Goal: Information Seeking & Learning: Learn about a topic

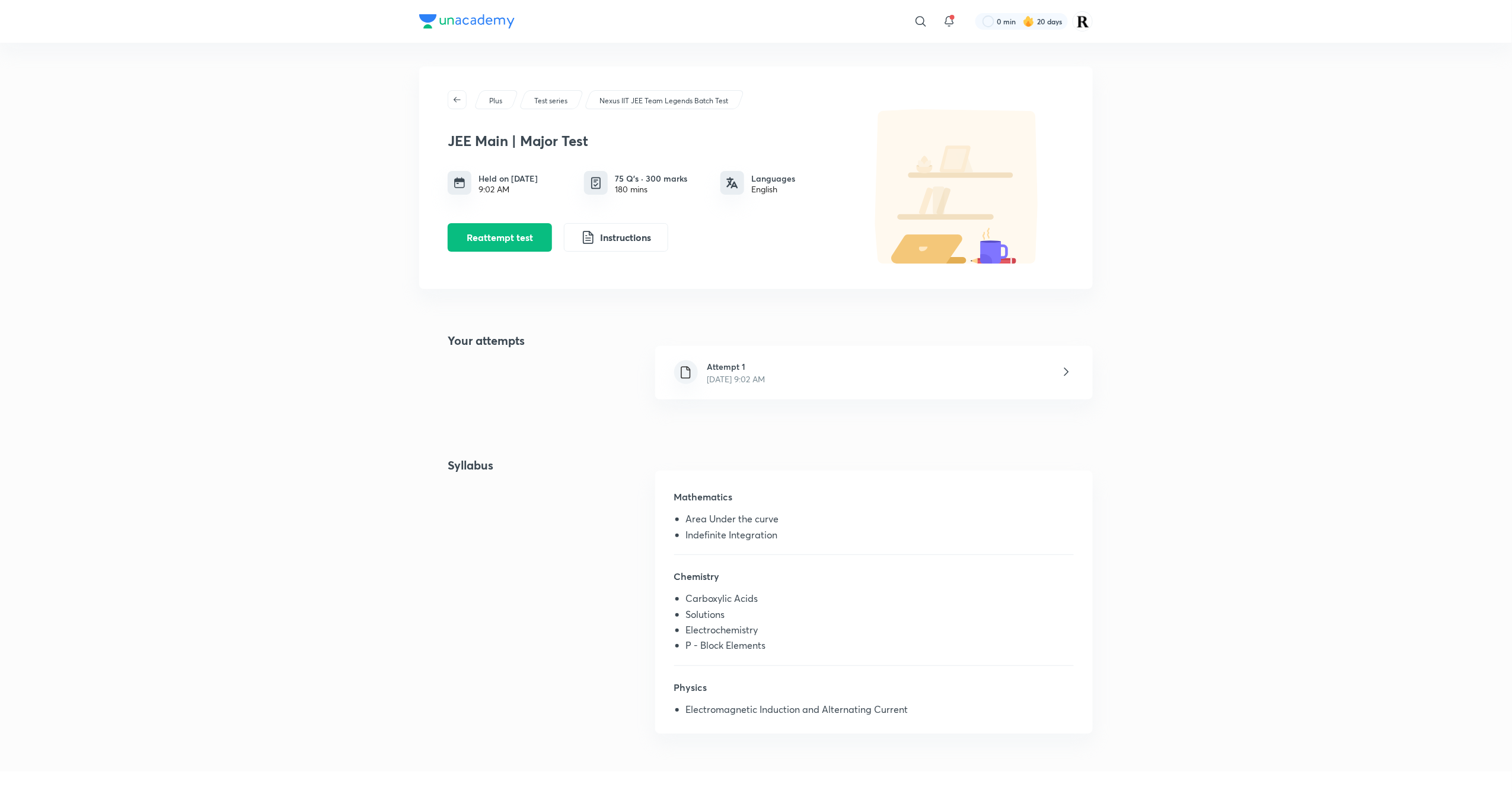
click at [942, 373] on div "Attempt 1 [DATE] 9:02 AM" at bounding box center [874, 373] width 438 height 53
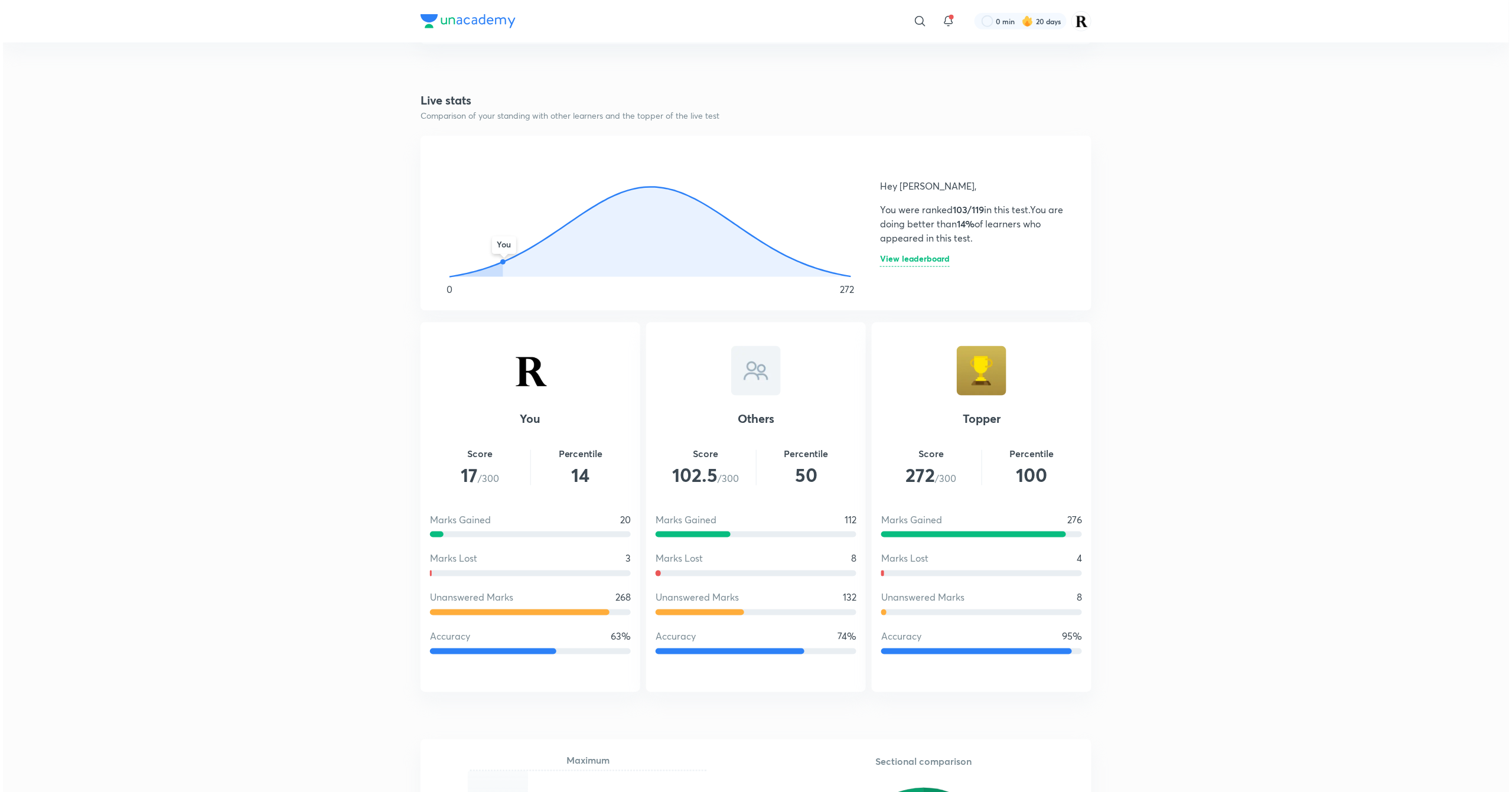
scroll to position [575, 0]
click at [928, 260] on h6 "View leaderboard" at bounding box center [912, 262] width 70 height 13
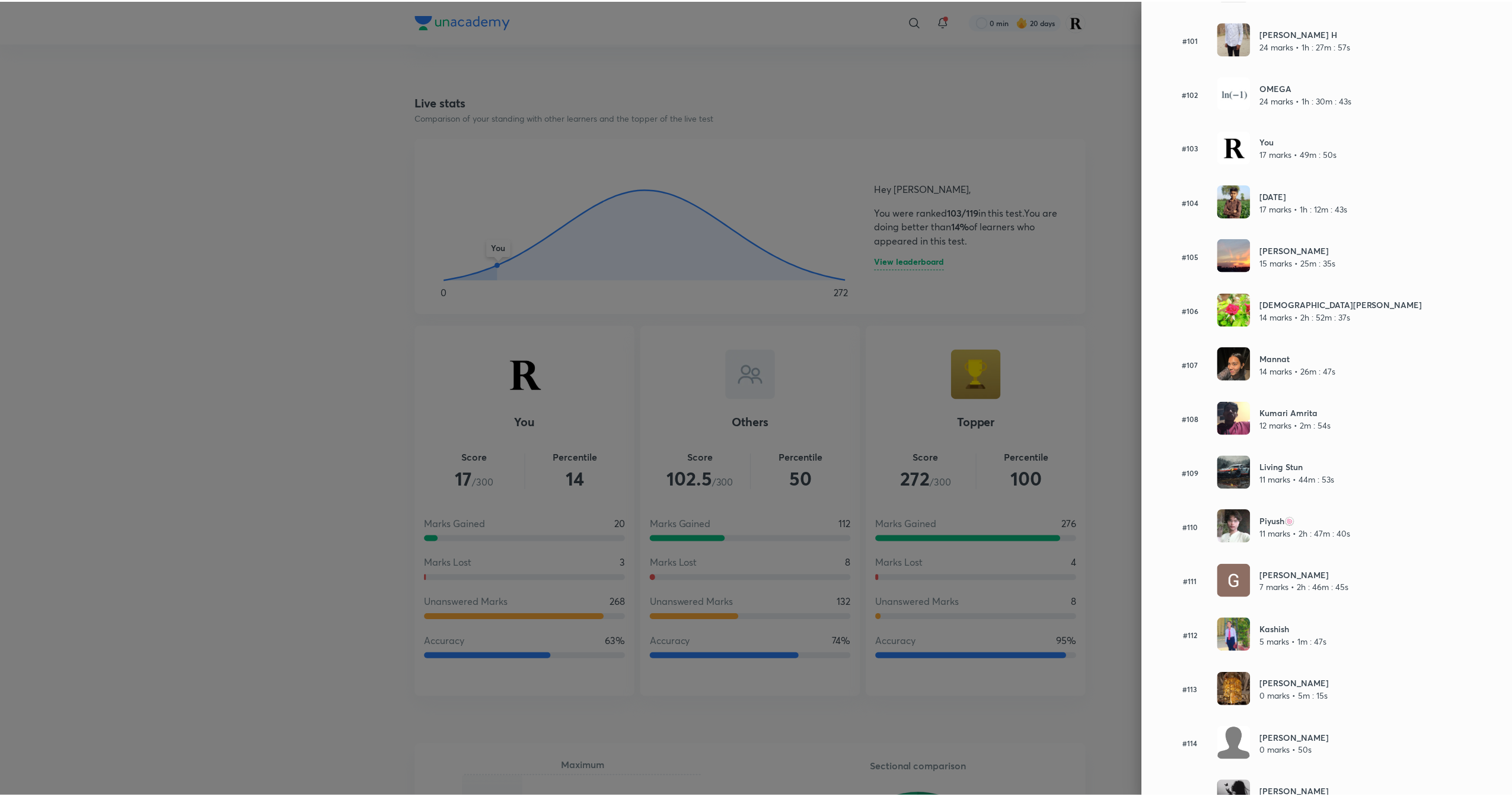
scroll to position [5555, 0]
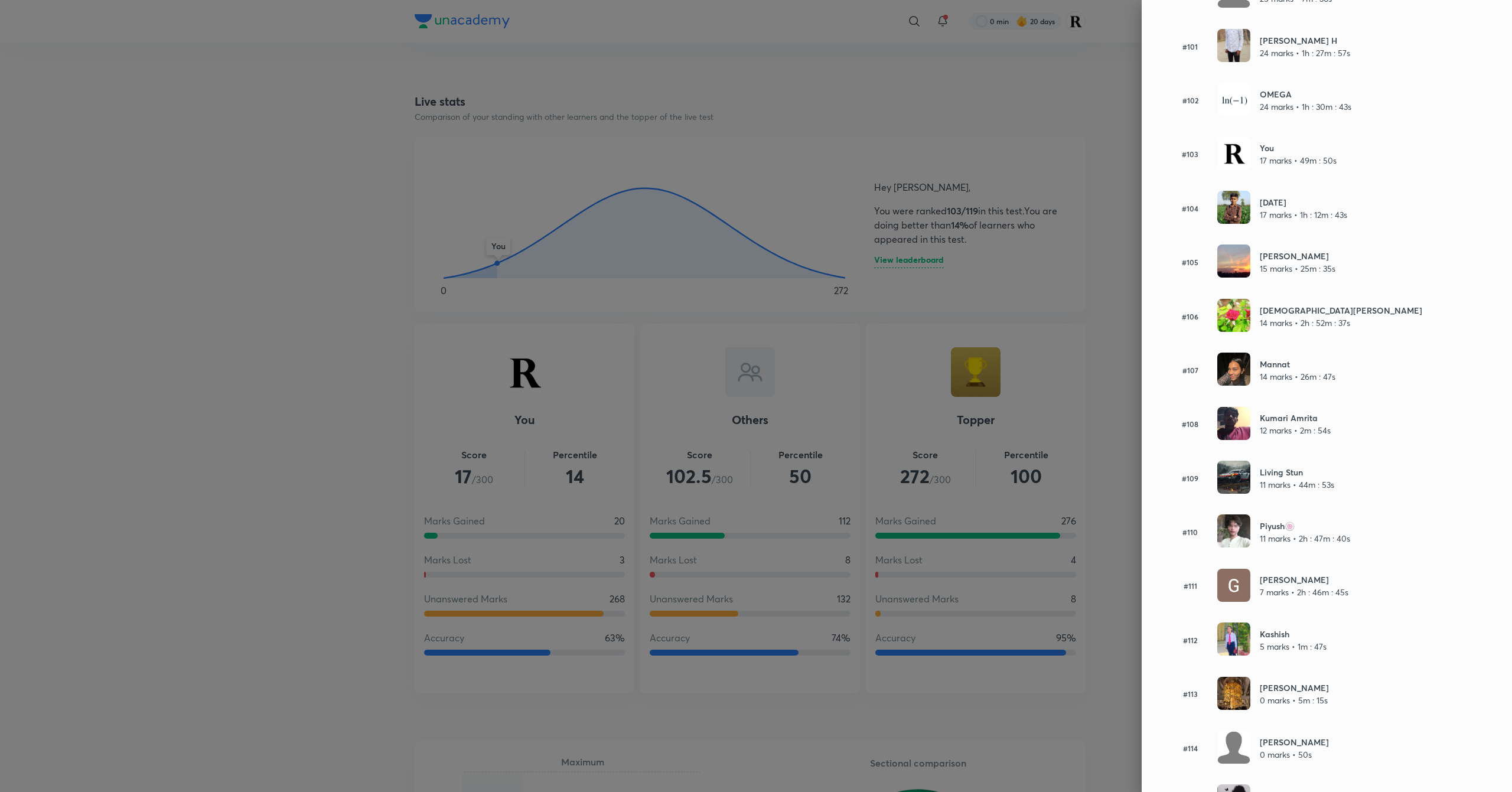
click at [924, 402] on div at bounding box center [756, 396] width 1512 height 792
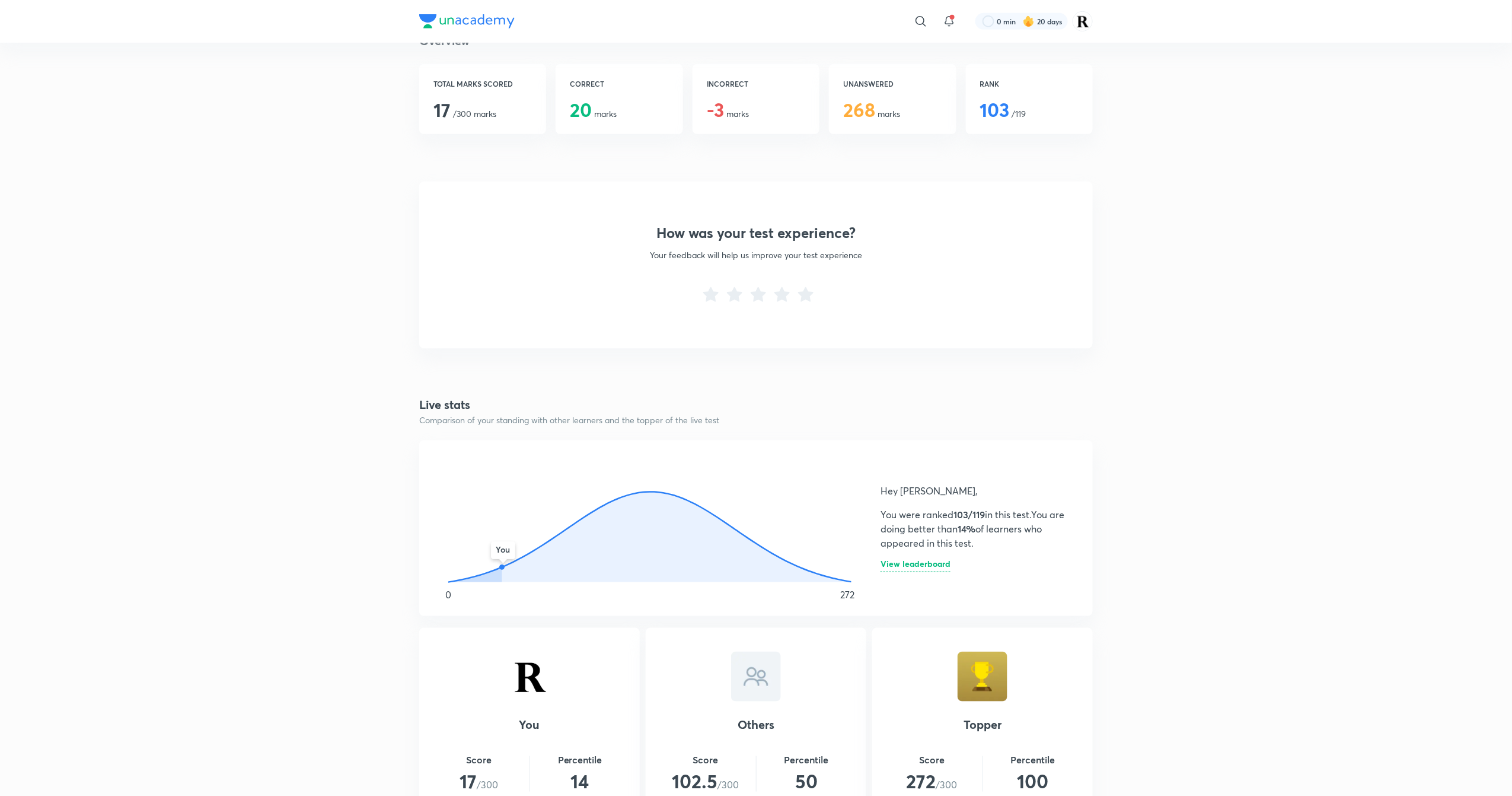
scroll to position [0, 0]
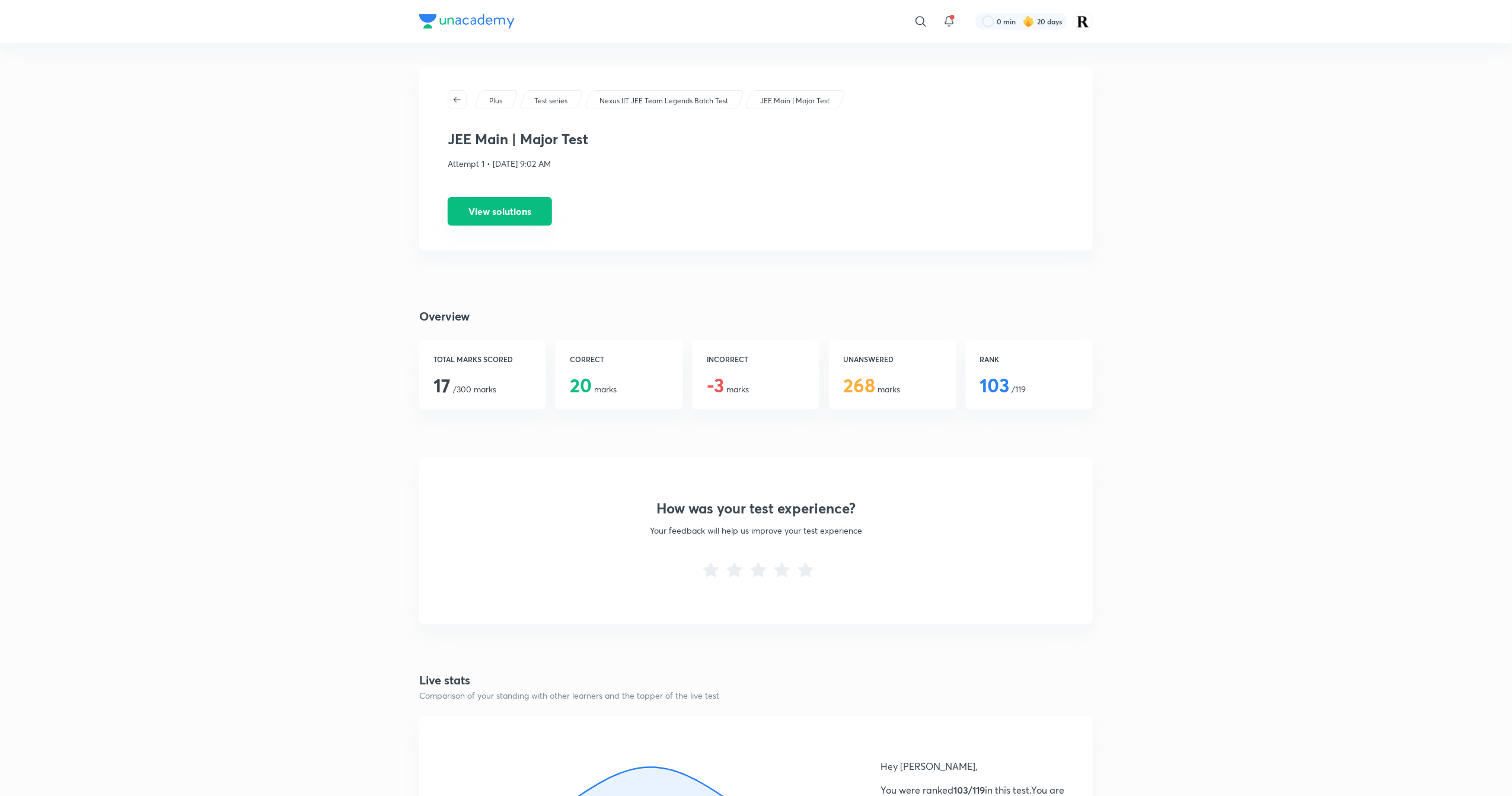
click at [544, 209] on button "View solutions" at bounding box center [500, 211] width 104 height 29
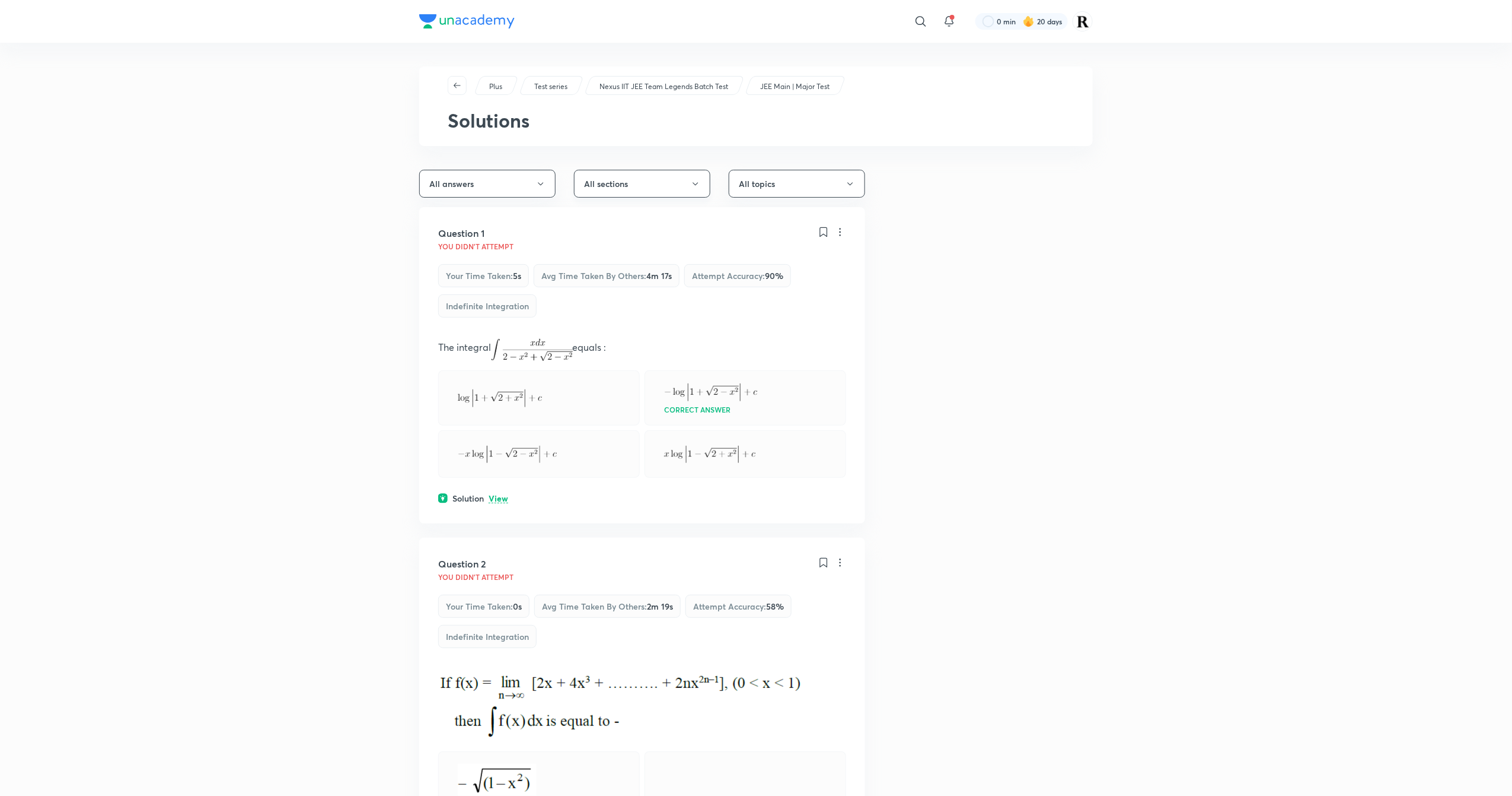
click at [627, 186] on button "All sections" at bounding box center [642, 183] width 136 height 28
click at [636, 331] on span "Chemistry SCQ's" at bounding box center [639, 330] width 121 height 13
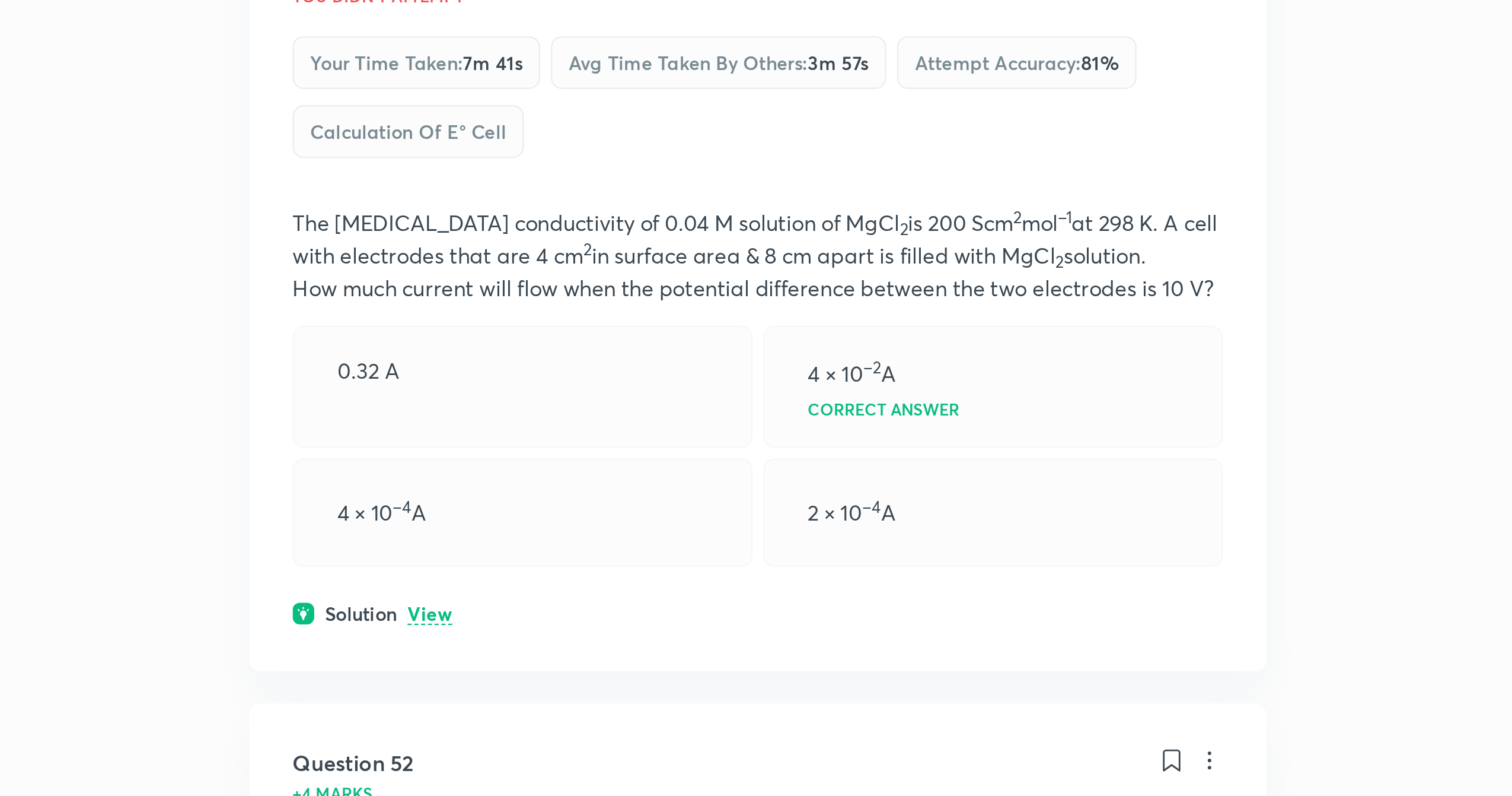
scroll to position [10, 0]
click at [497, 511] on p "View" at bounding box center [498, 507] width 20 height 9
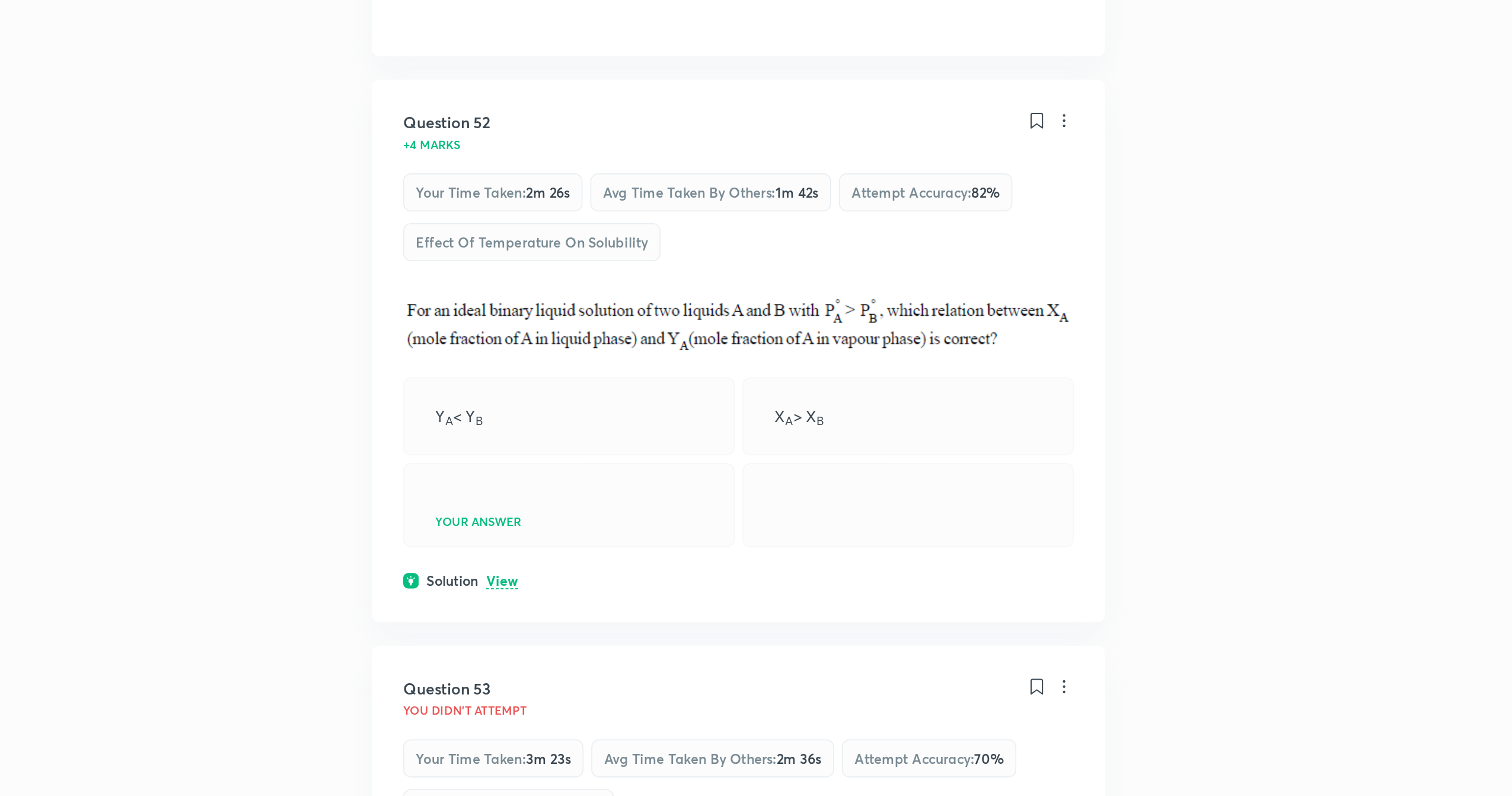
scroll to position [357, 0]
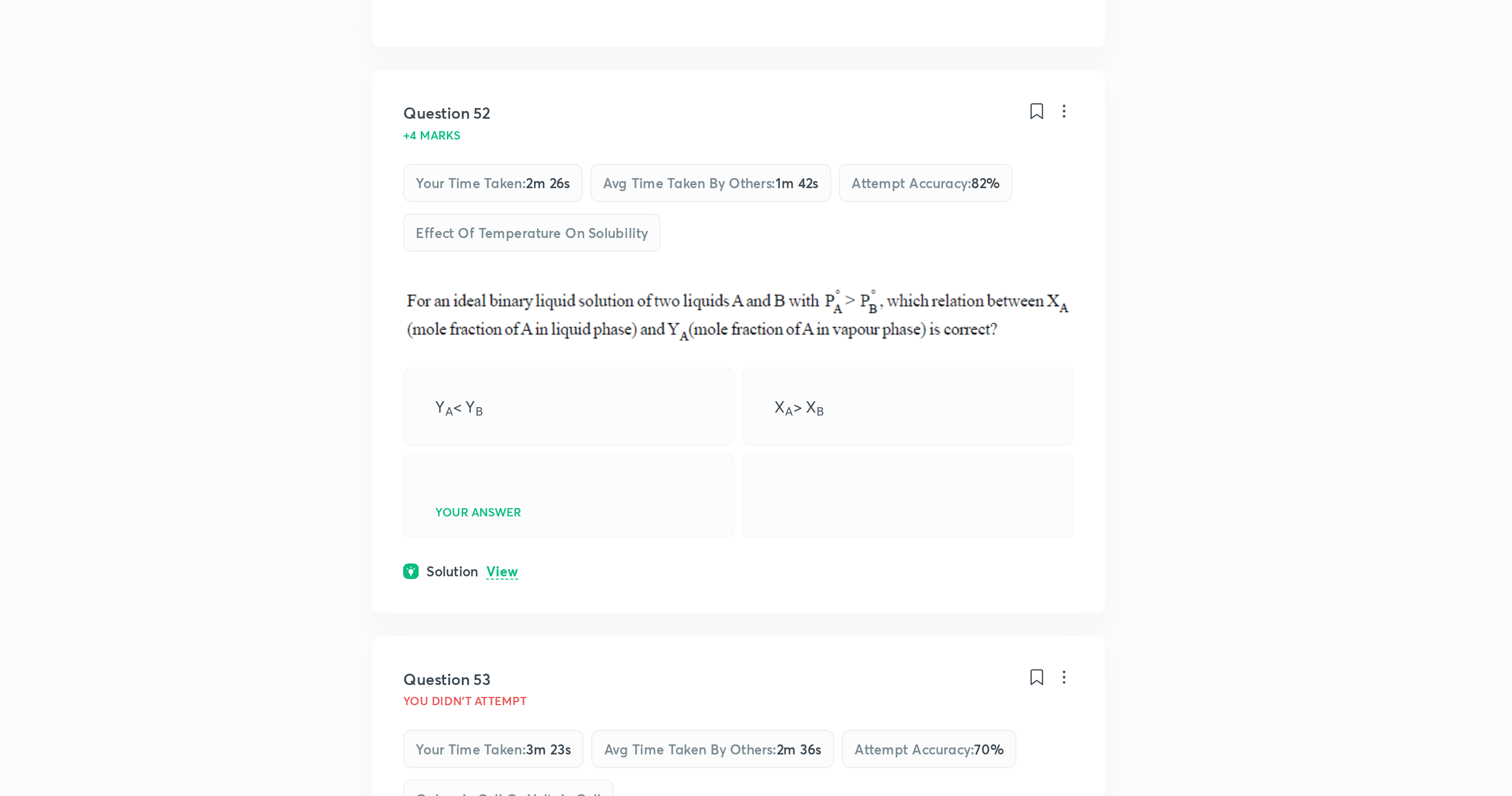
click at [503, 664] on p "View" at bounding box center [498, 659] width 20 height 9
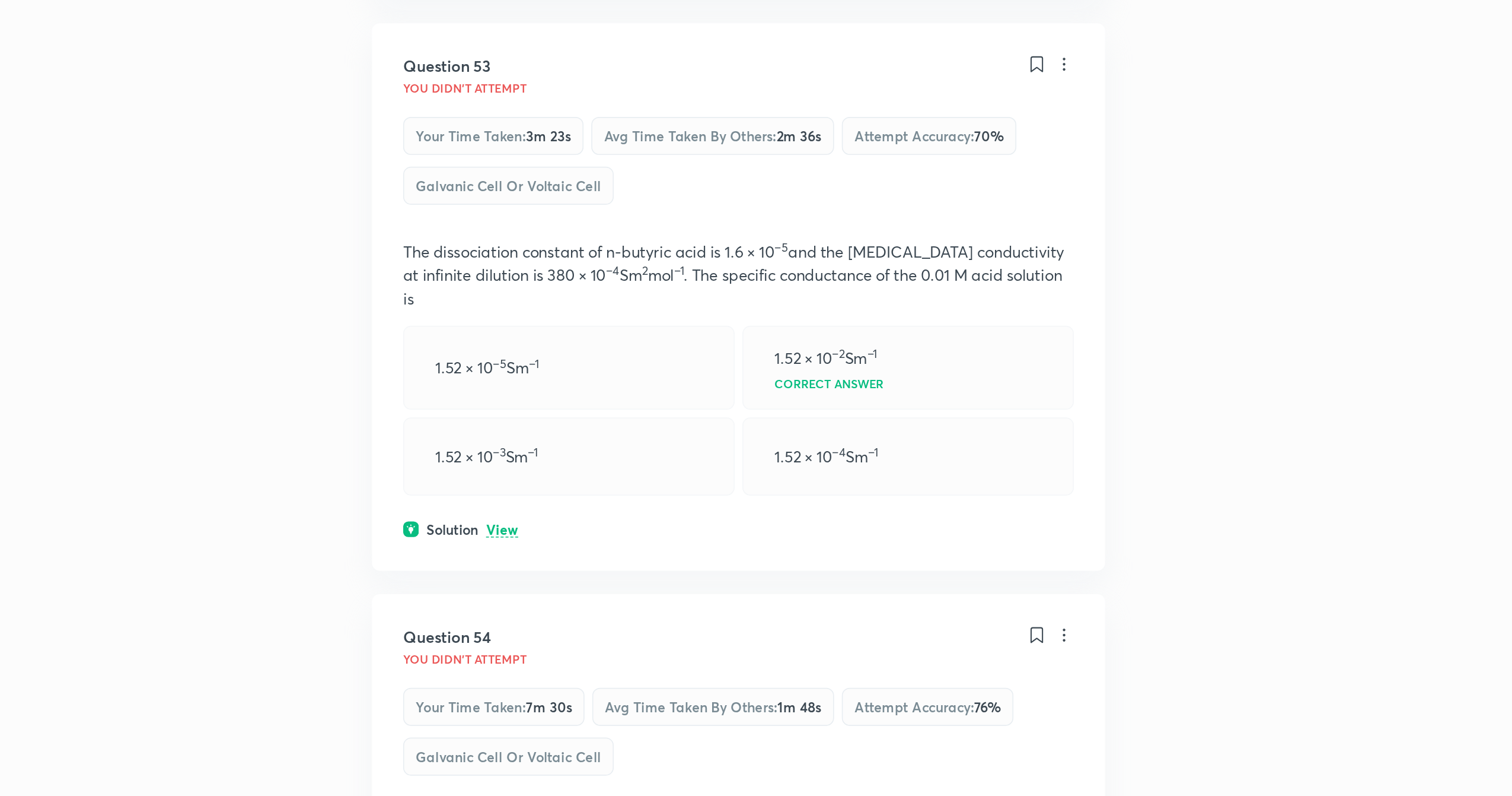
scroll to position [827, 0]
click at [501, 636] on p "View" at bounding box center [498, 631] width 20 height 9
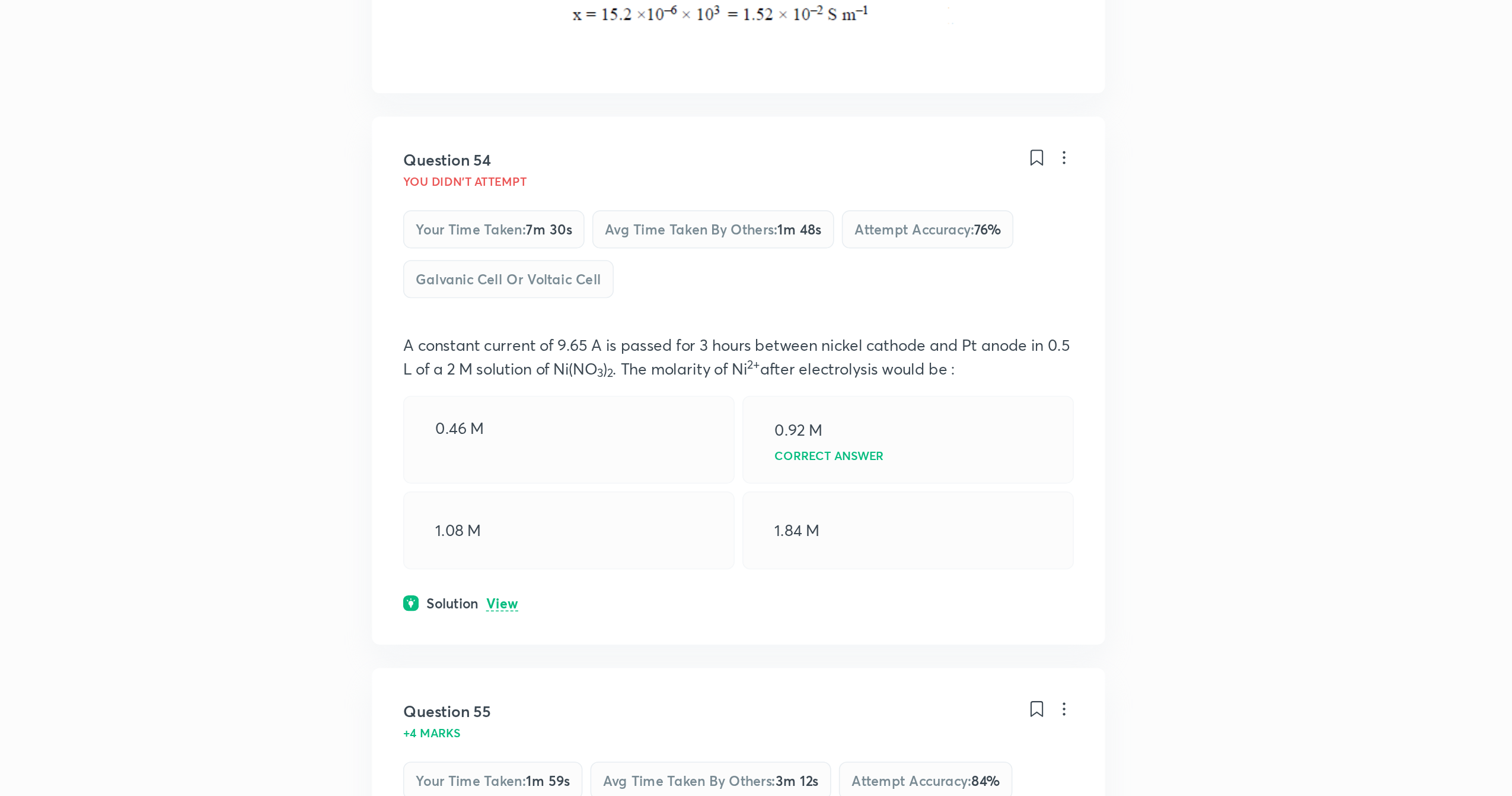
scroll to position [1257, 0]
click at [502, 682] on p "View" at bounding box center [498, 678] width 20 height 9
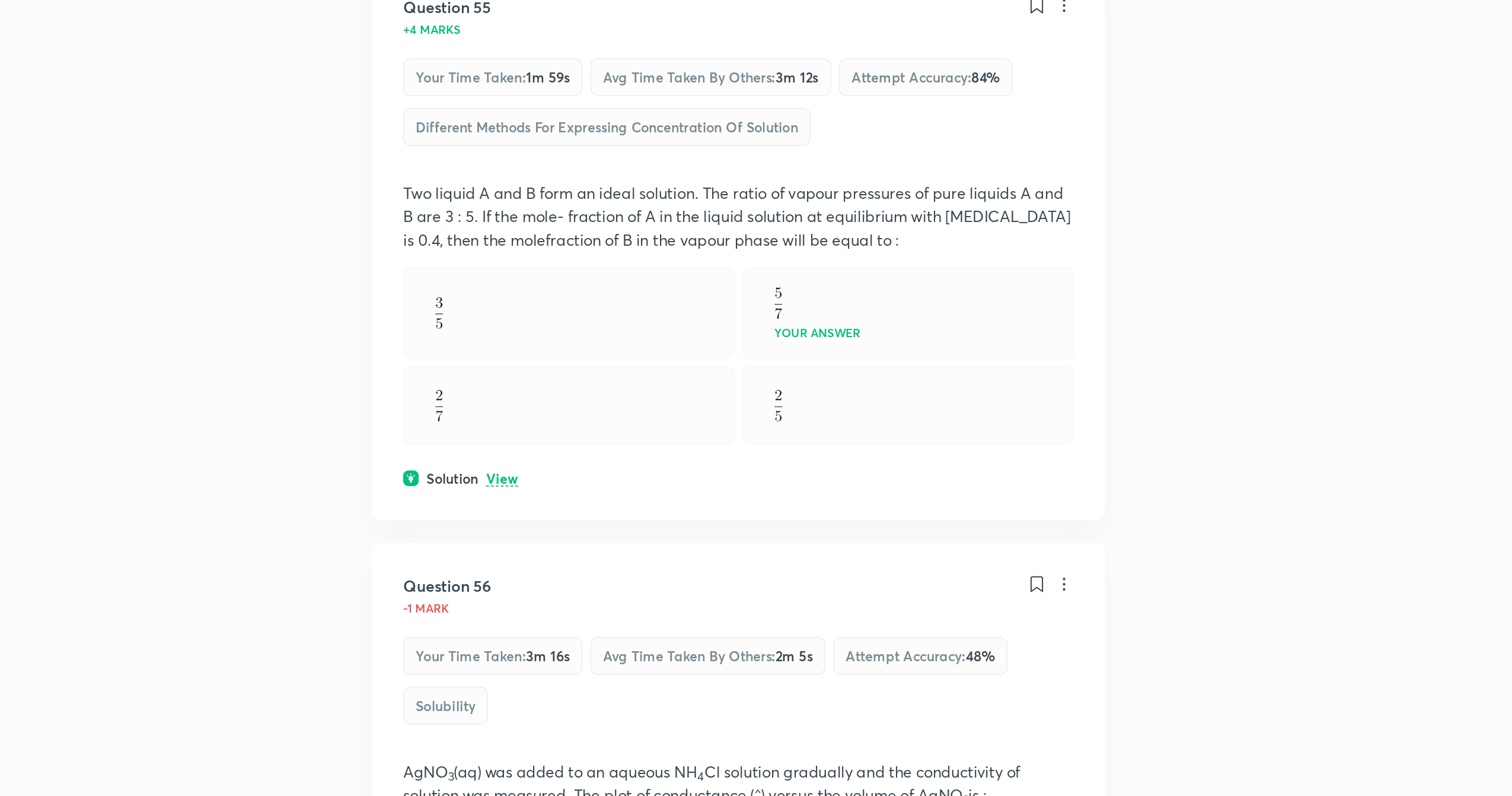
scroll to position [1796, 0]
click at [496, 607] on p "View" at bounding box center [498, 603] width 20 height 9
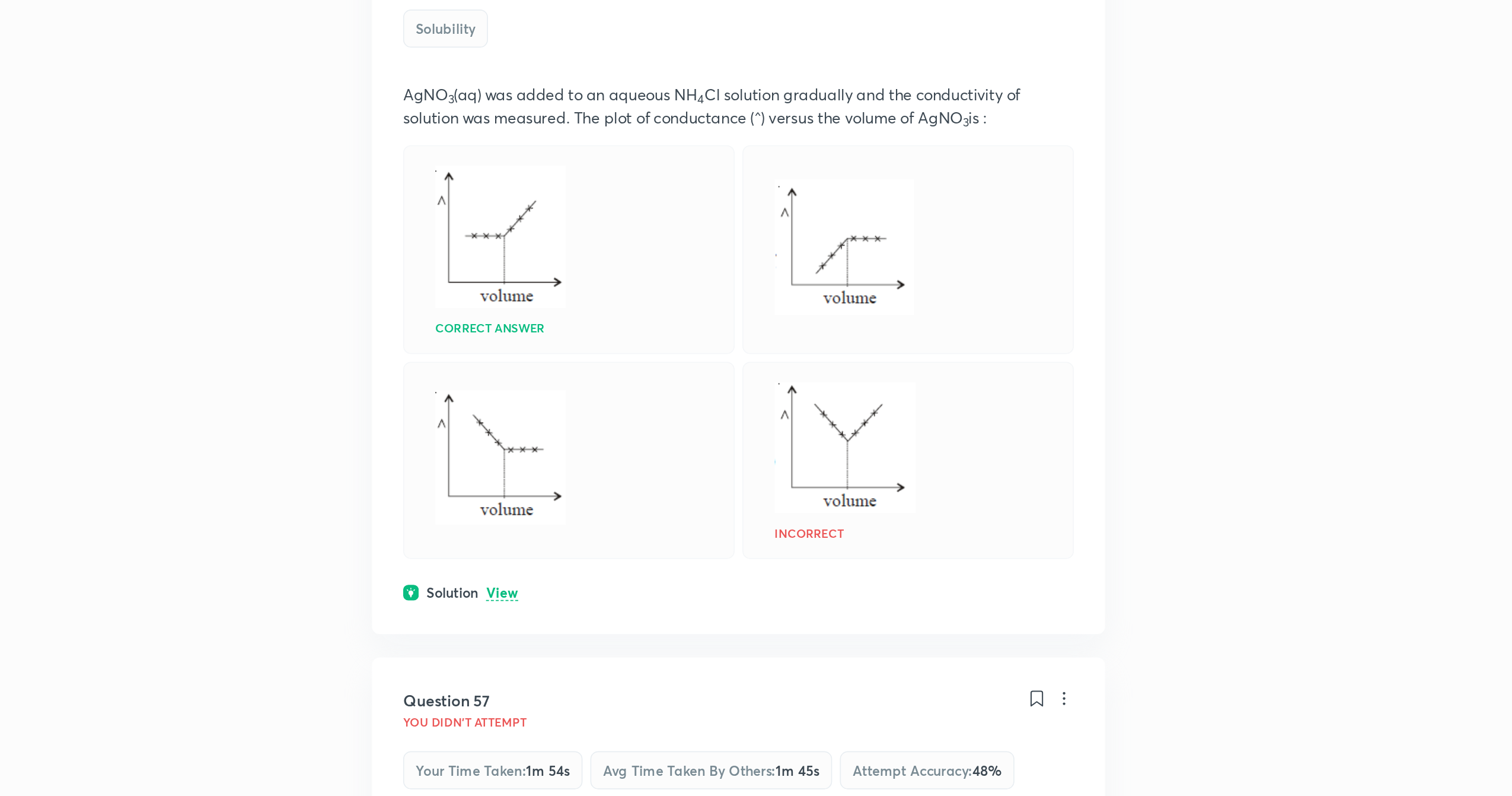
scroll to position [2305, 0]
click at [497, 676] on p "View" at bounding box center [498, 671] width 20 height 9
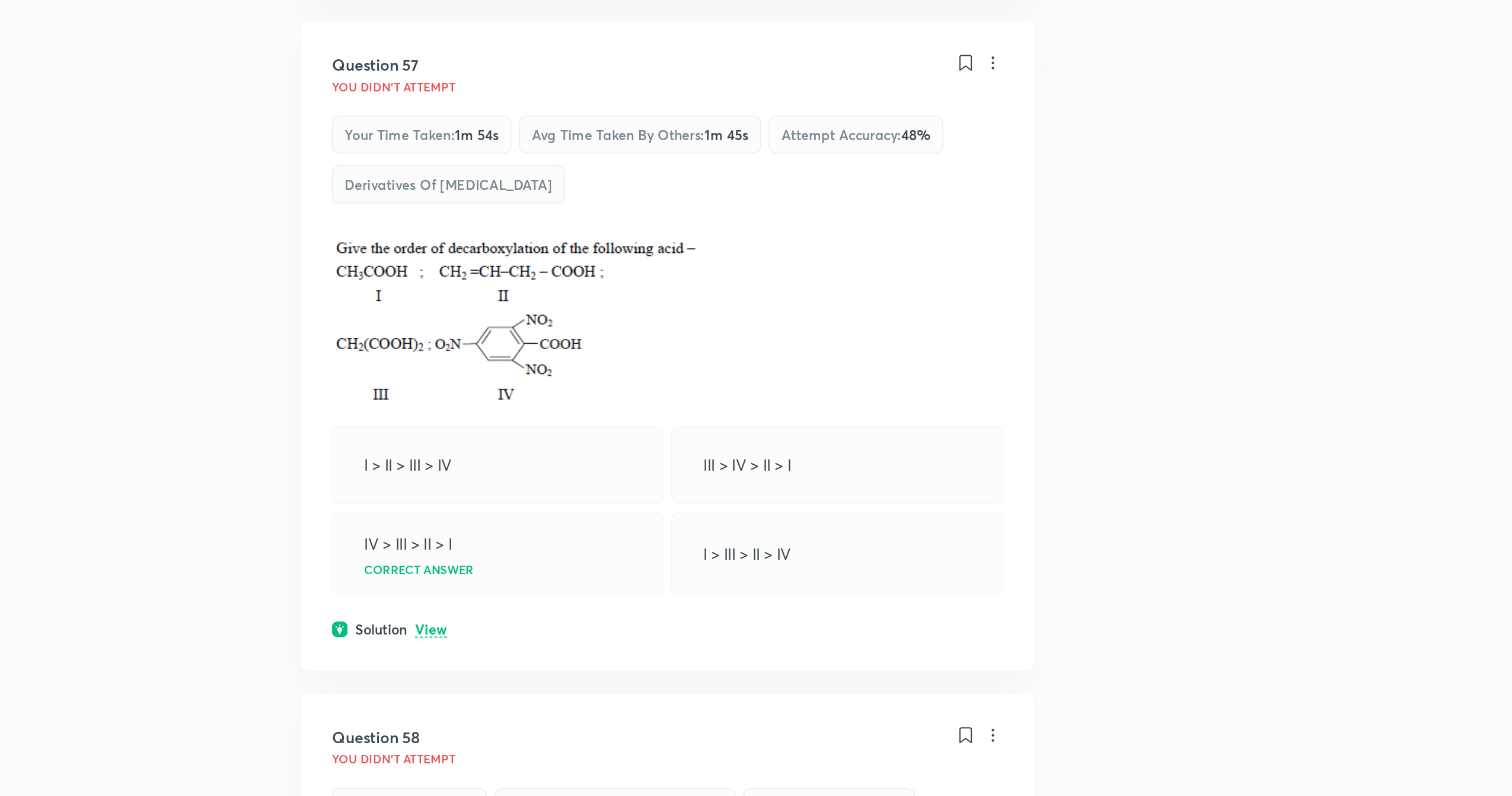
scroll to position [2740, 0]
click at [500, 698] on p "View" at bounding box center [498, 694] width 20 height 9
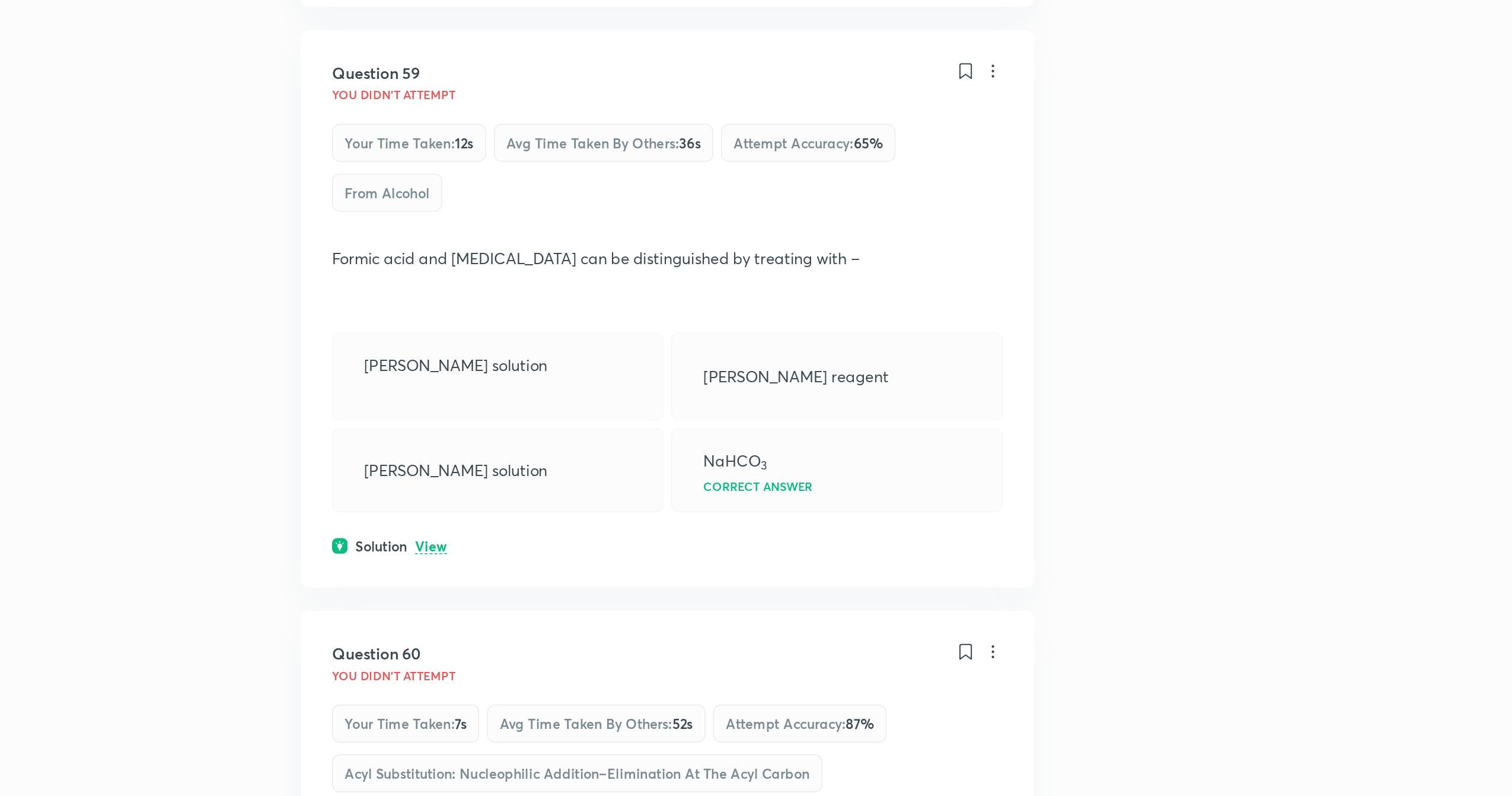
scroll to position [3744, 0]
click at [502, 648] on p "View" at bounding box center [498, 643] width 20 height 9
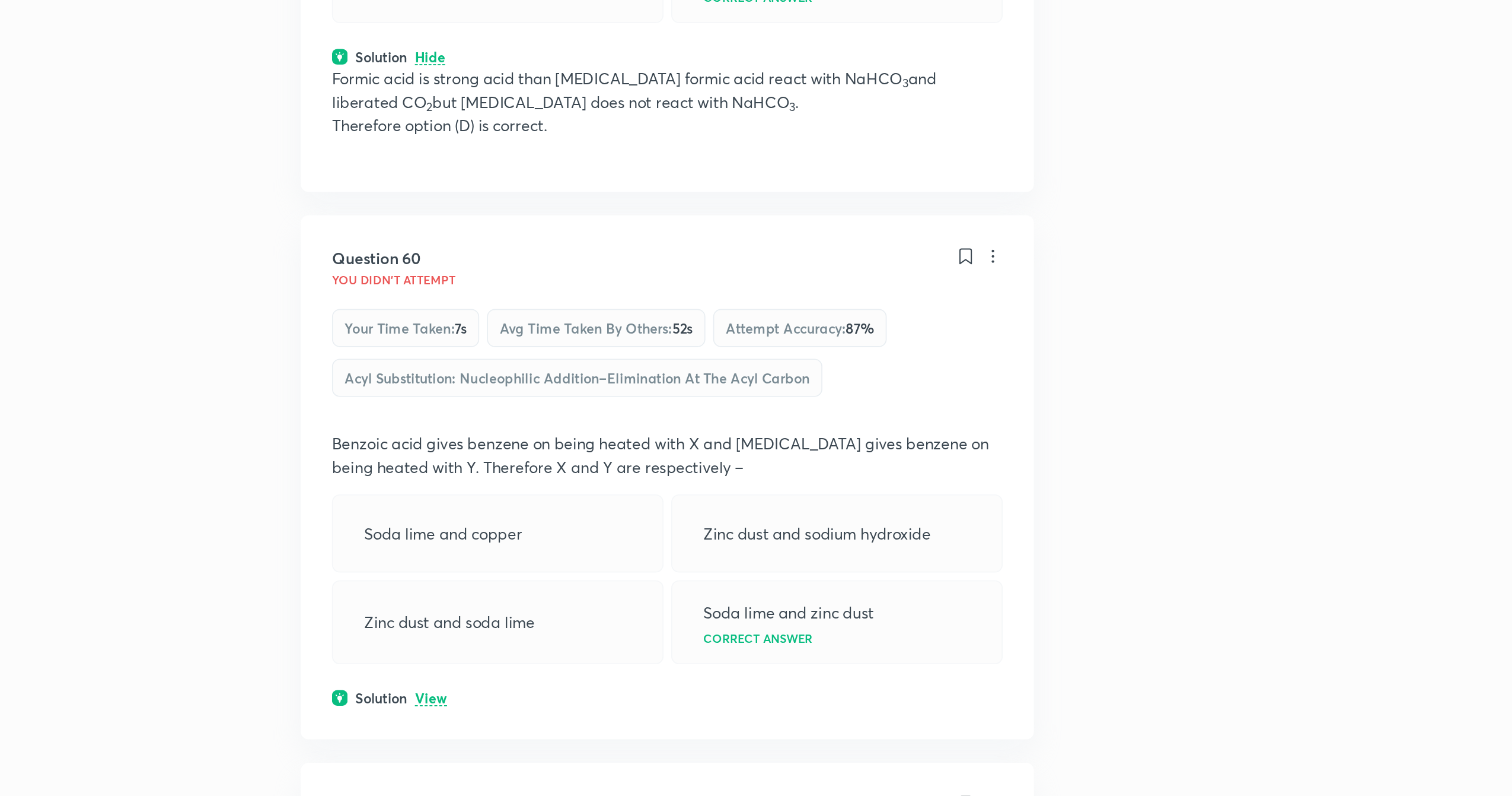
scroll to position [4155, 0]
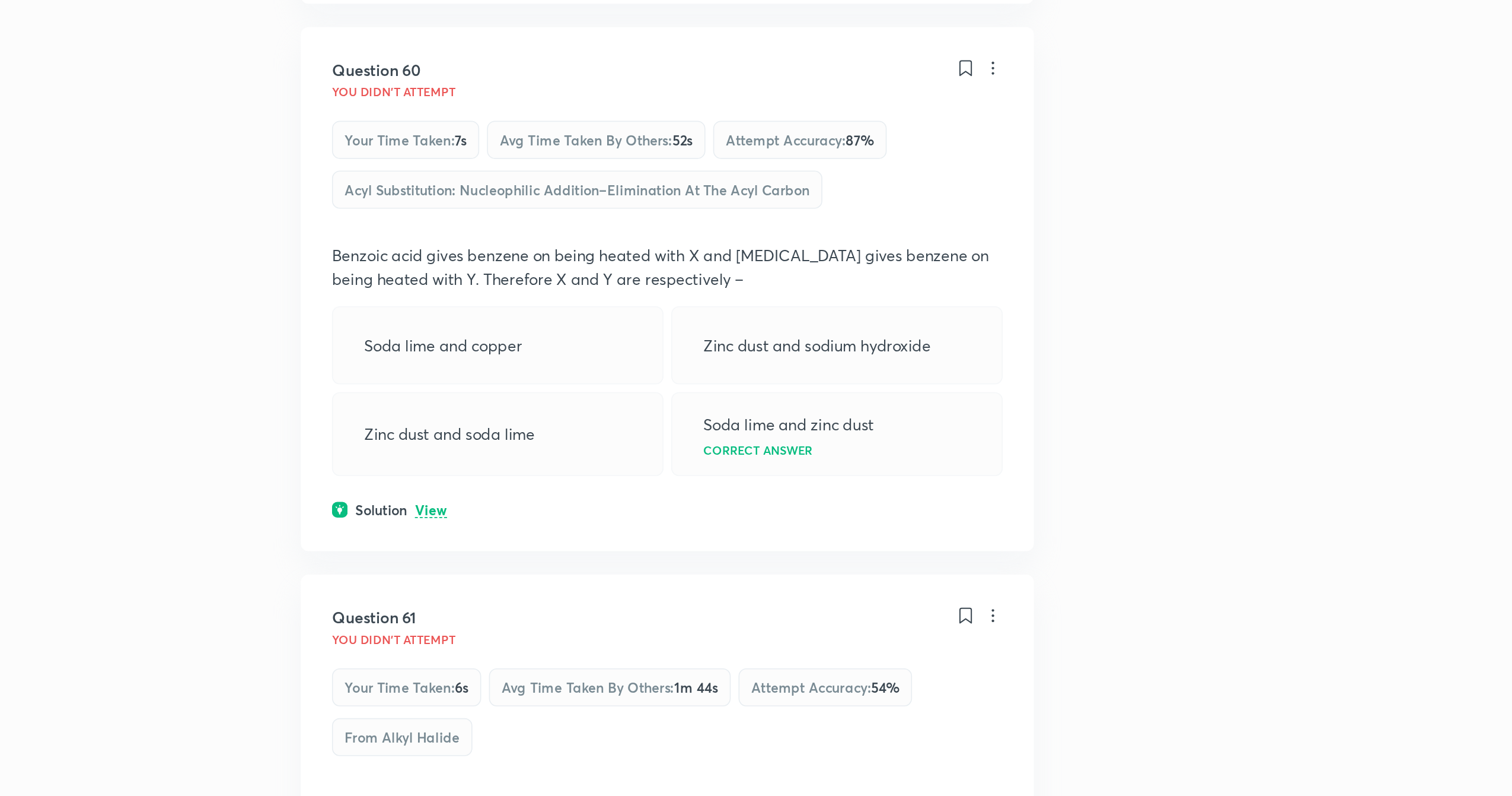
click at [505, 626] on p "View" at bounding box center [498, 622] width 20 height 9
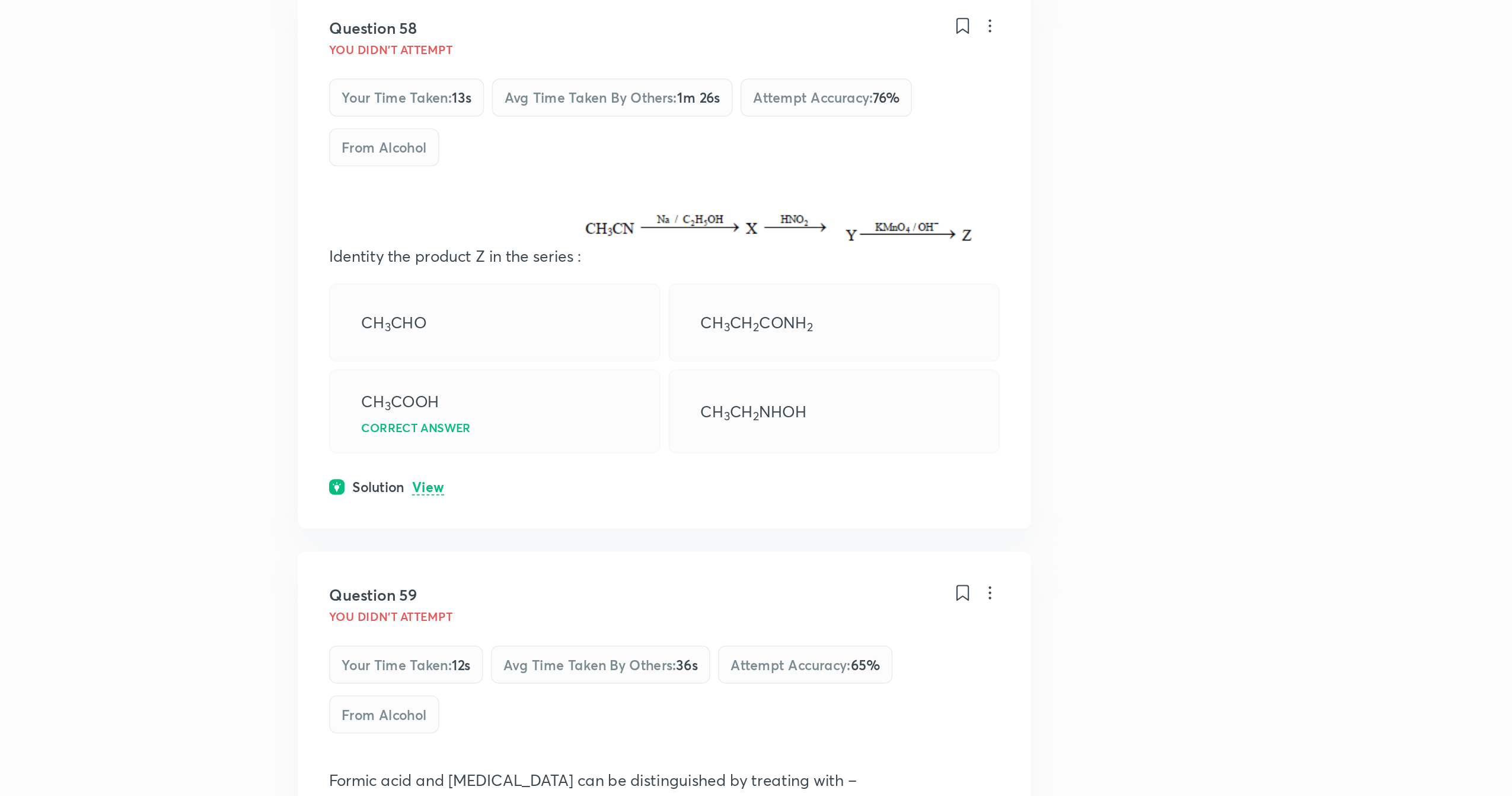
scroll to position [3427, 0]
click at [497, 612] on p "View" at bounding box center [498, 608] width 20 height 9
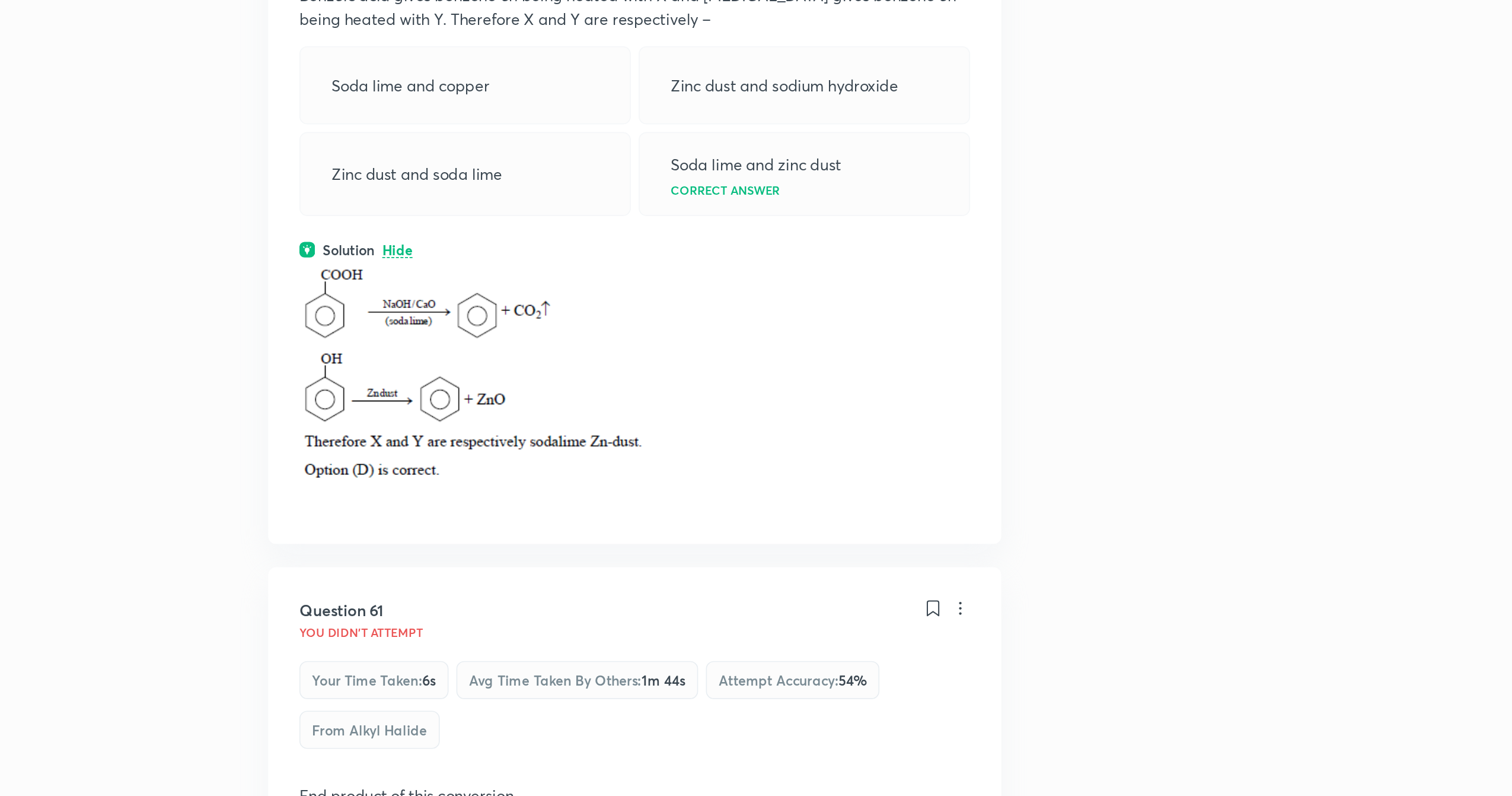
scroll to position [4342, 0]
click at [505, 623] on div at bounding box center [642, 546] width 408 height 154
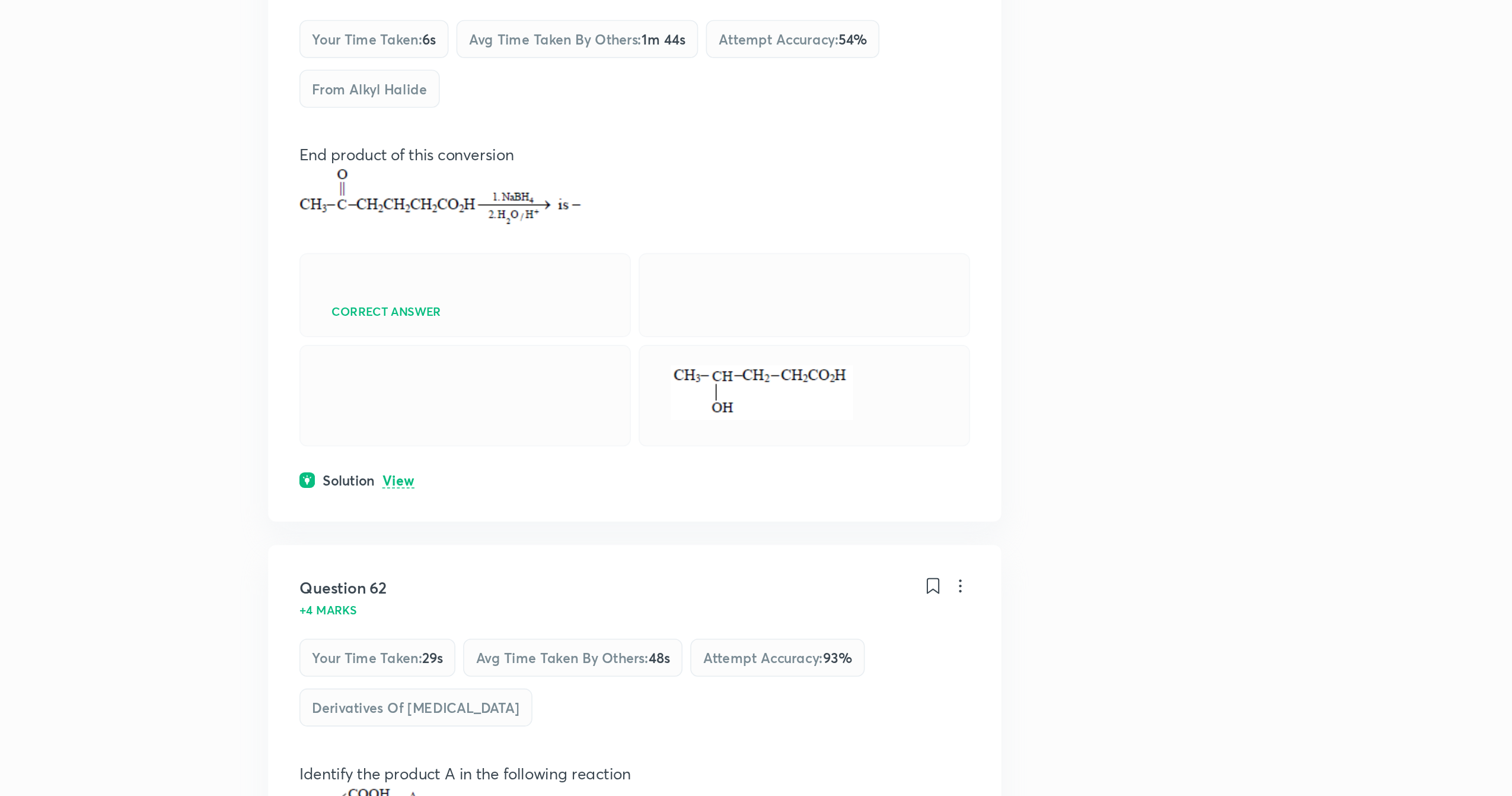
scroll to position [4732, 0]
click at [496, 608] on p "View" at bounding box center [498, 603] width 20 height 9
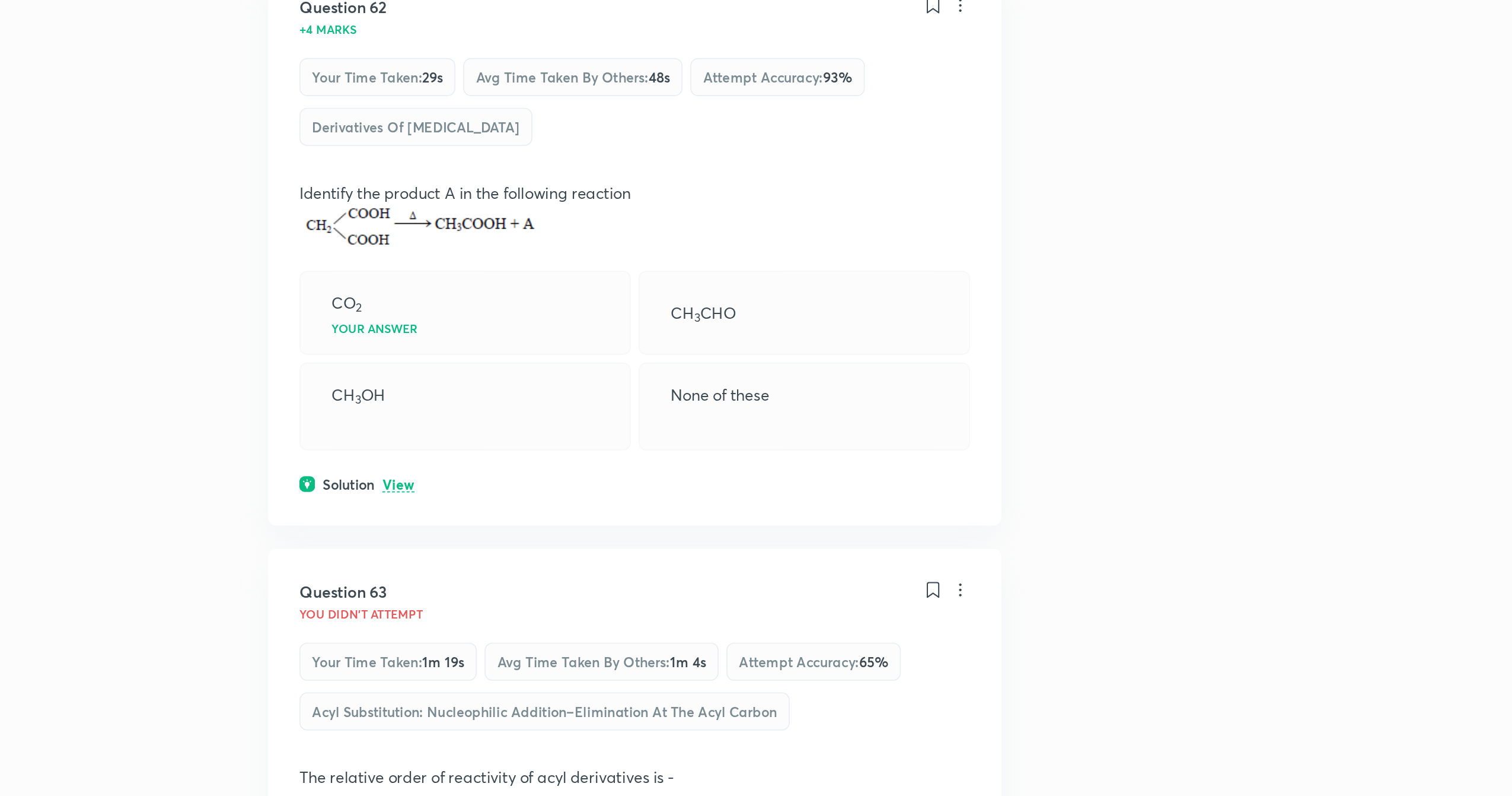
scroll to position [5245, 0]
click at [495, 610] on p "View" at bounding box center [498, 606] width 20 height 9
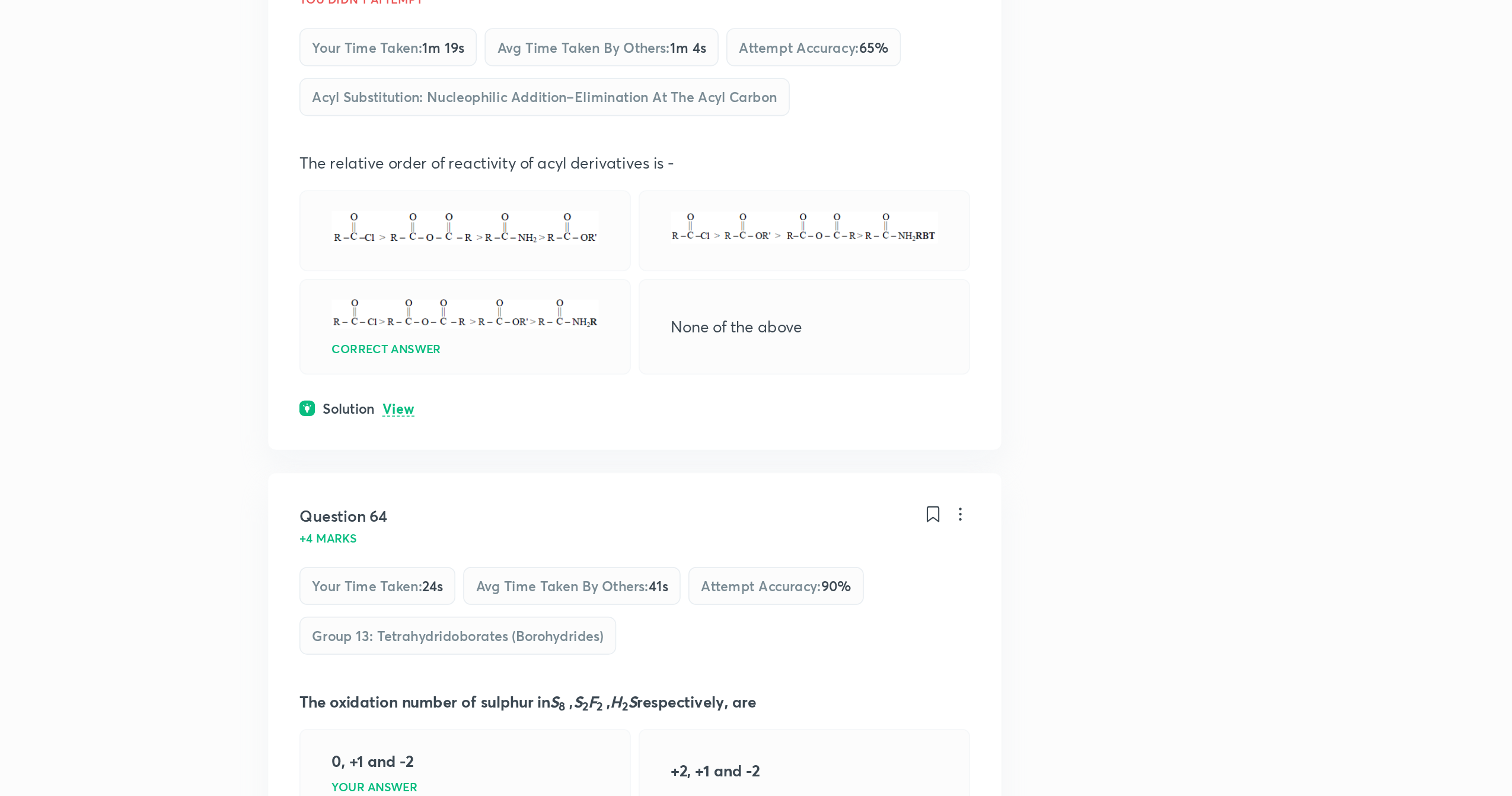
scroll to position [5685, 0]
click at [494, 584] on div "Question 63 You didn't Attempt Your time taken : 1m 19s Avg time taken by other…" at bounding box center [642, 427] width 446 height 313
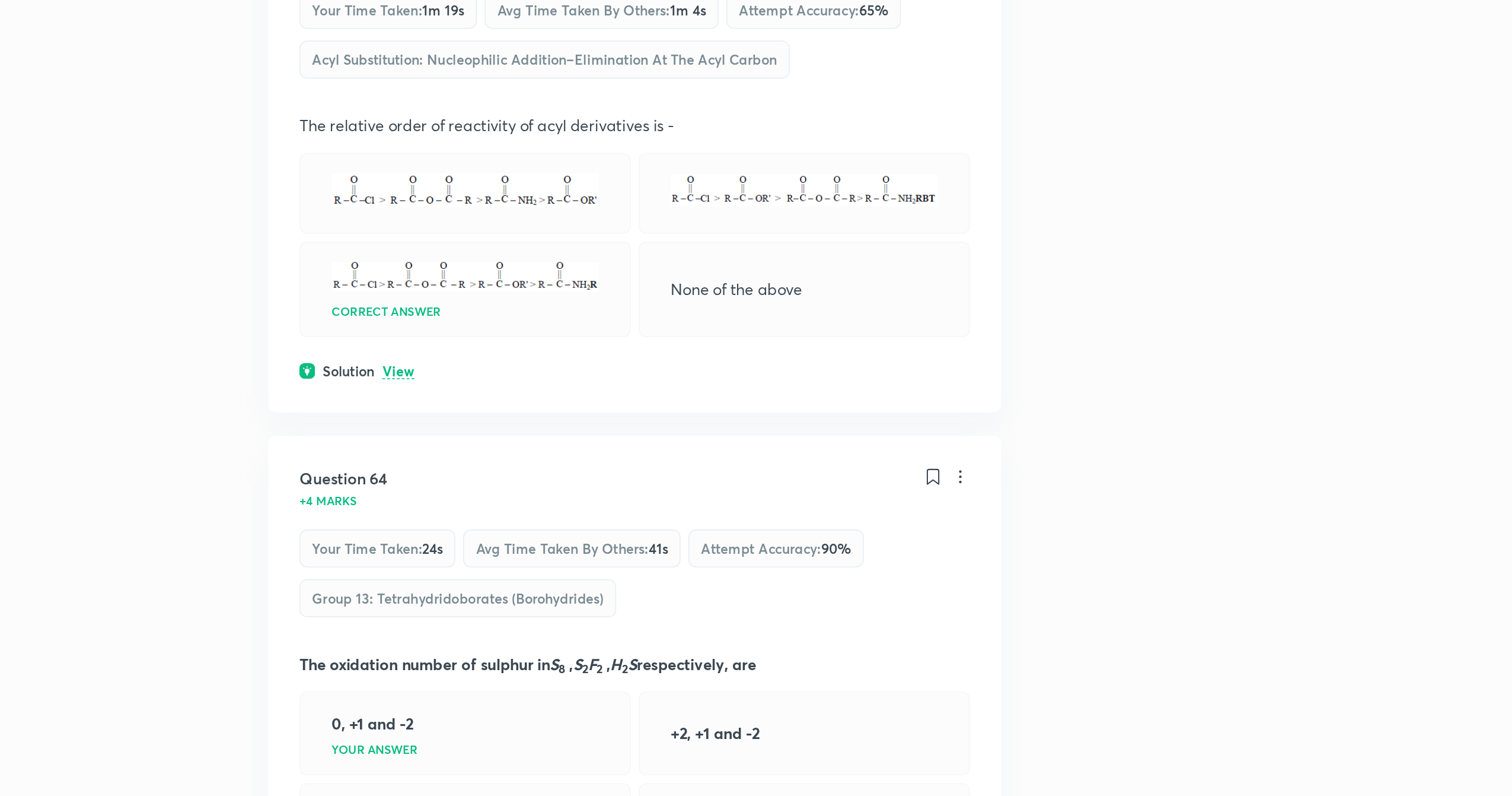
scroll to position [5709, 0]
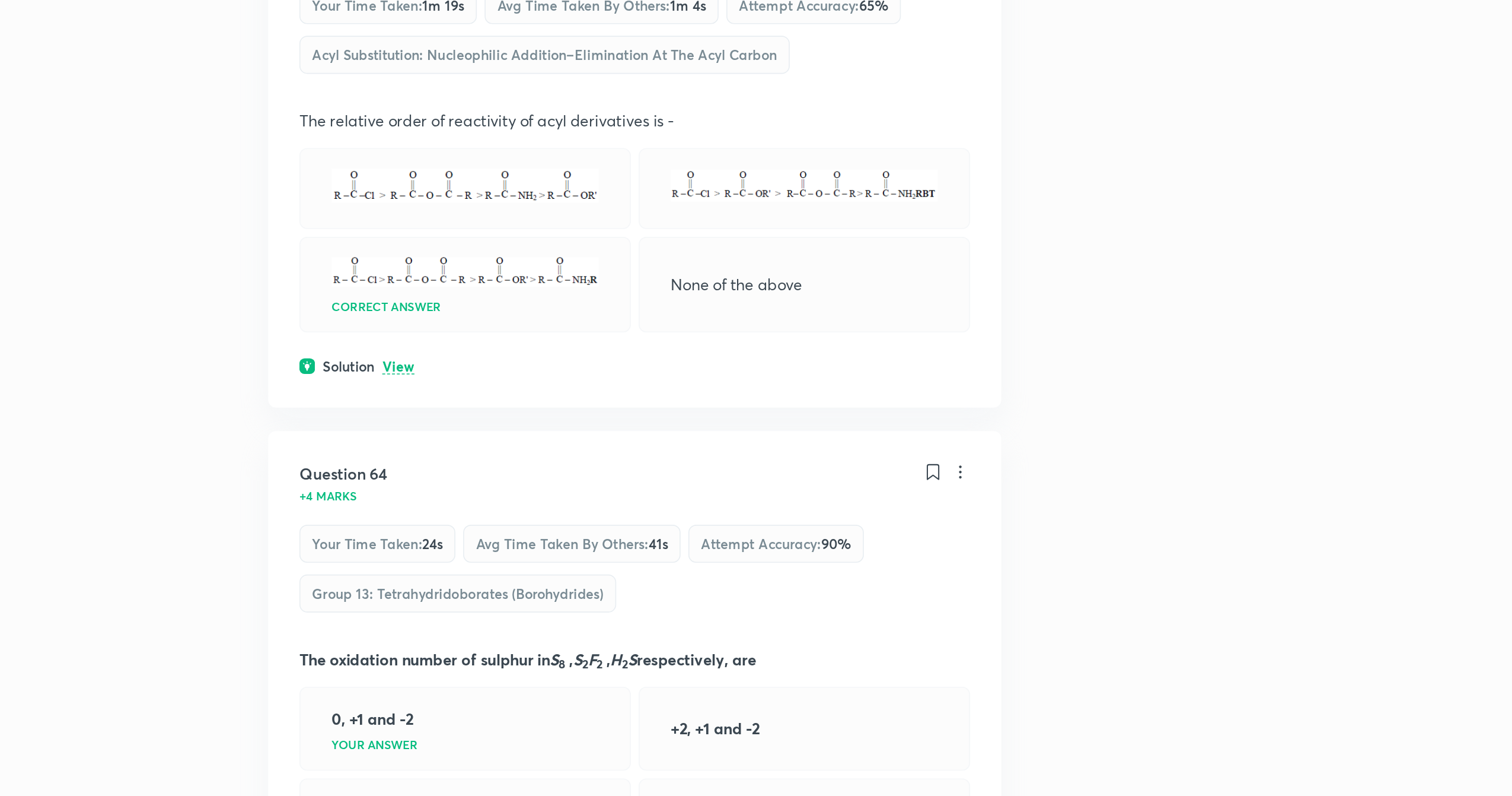
click at [500, 540] on p "View" at bounding box center [498, 535] width 20 height 9
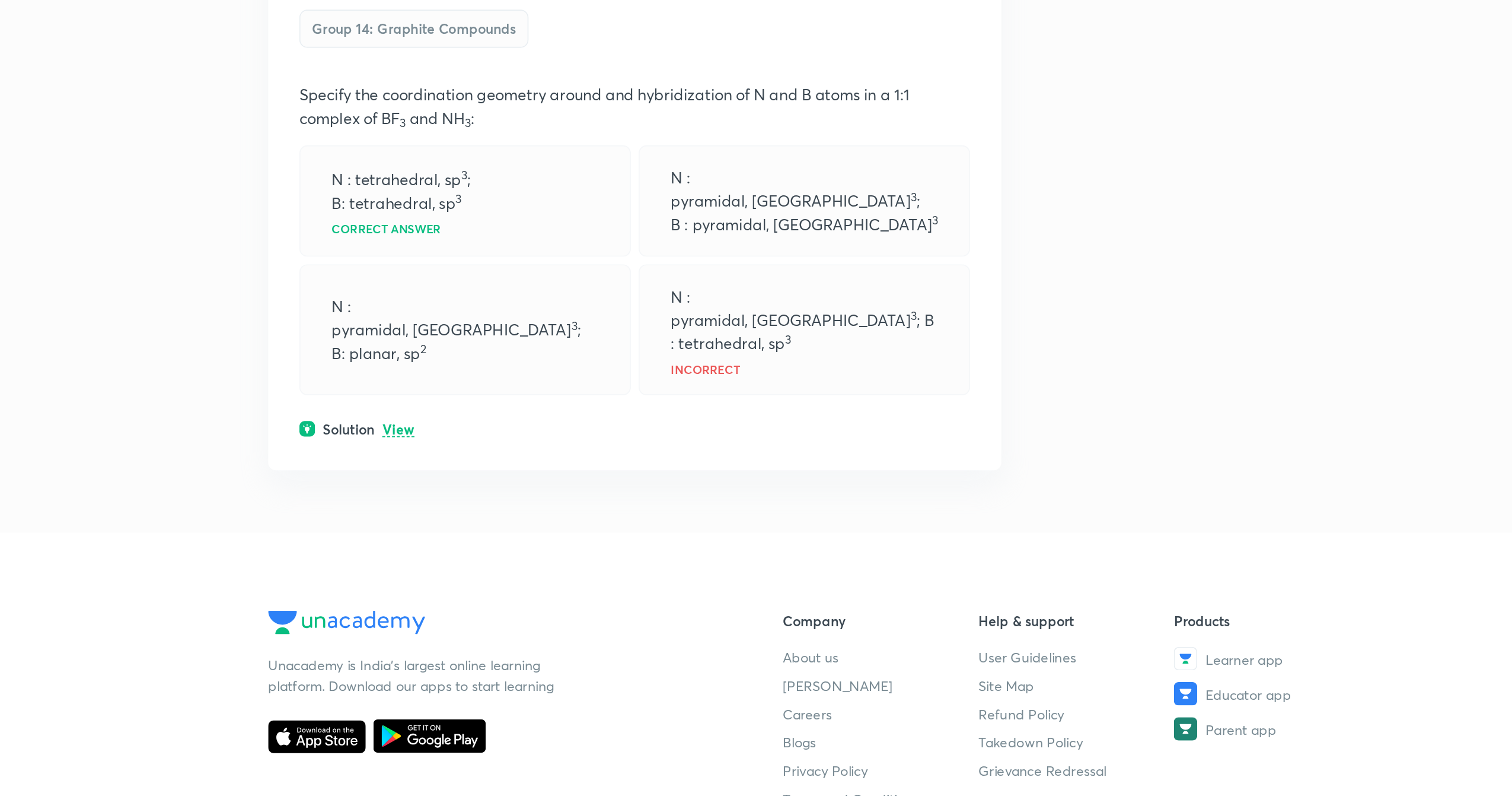
scroll to position [6451, 0]
click at [502, 576] on p "View" at bounding box center [498, 571] width 20 height 9
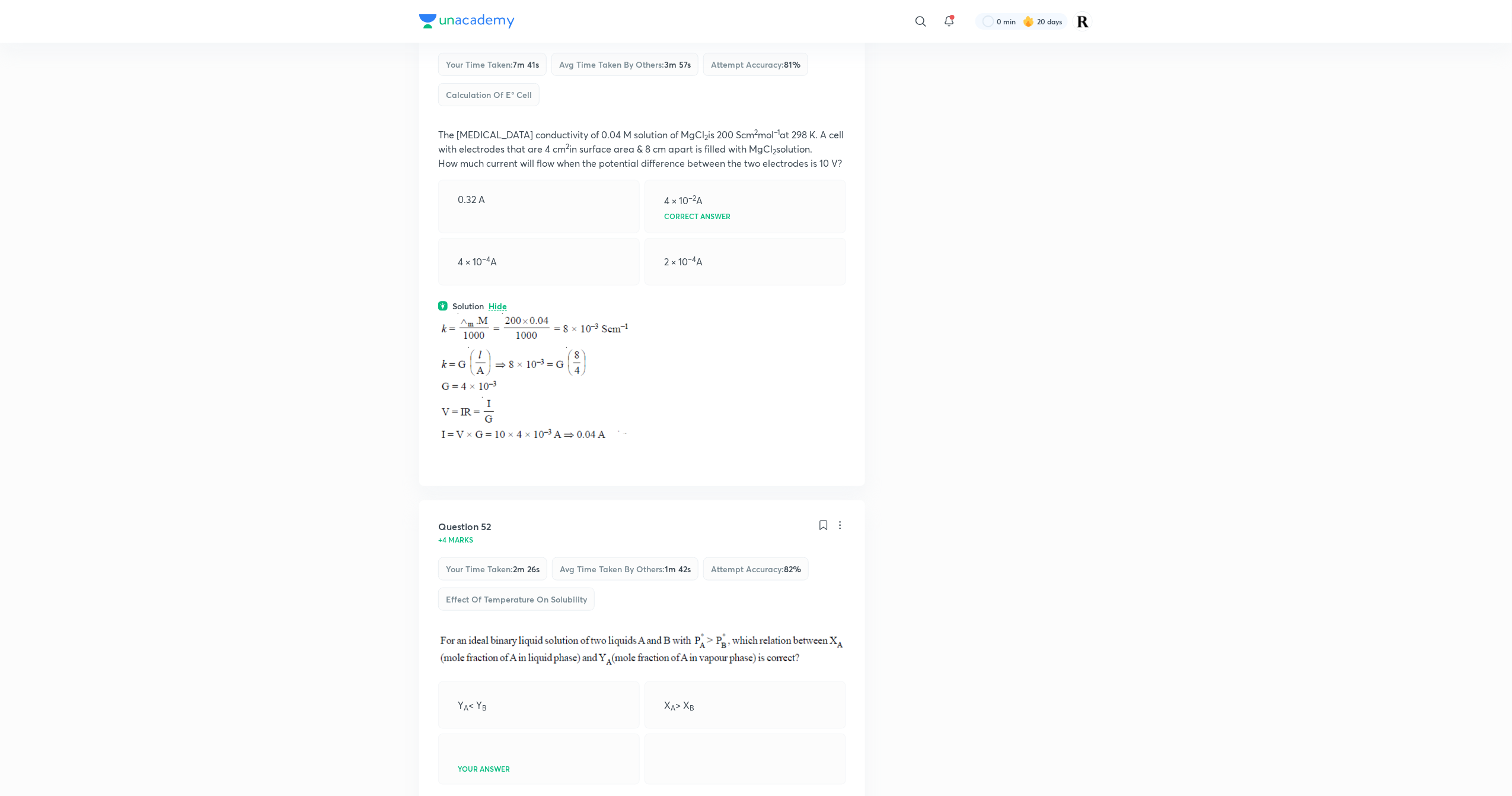
scroll to position [0, 0]
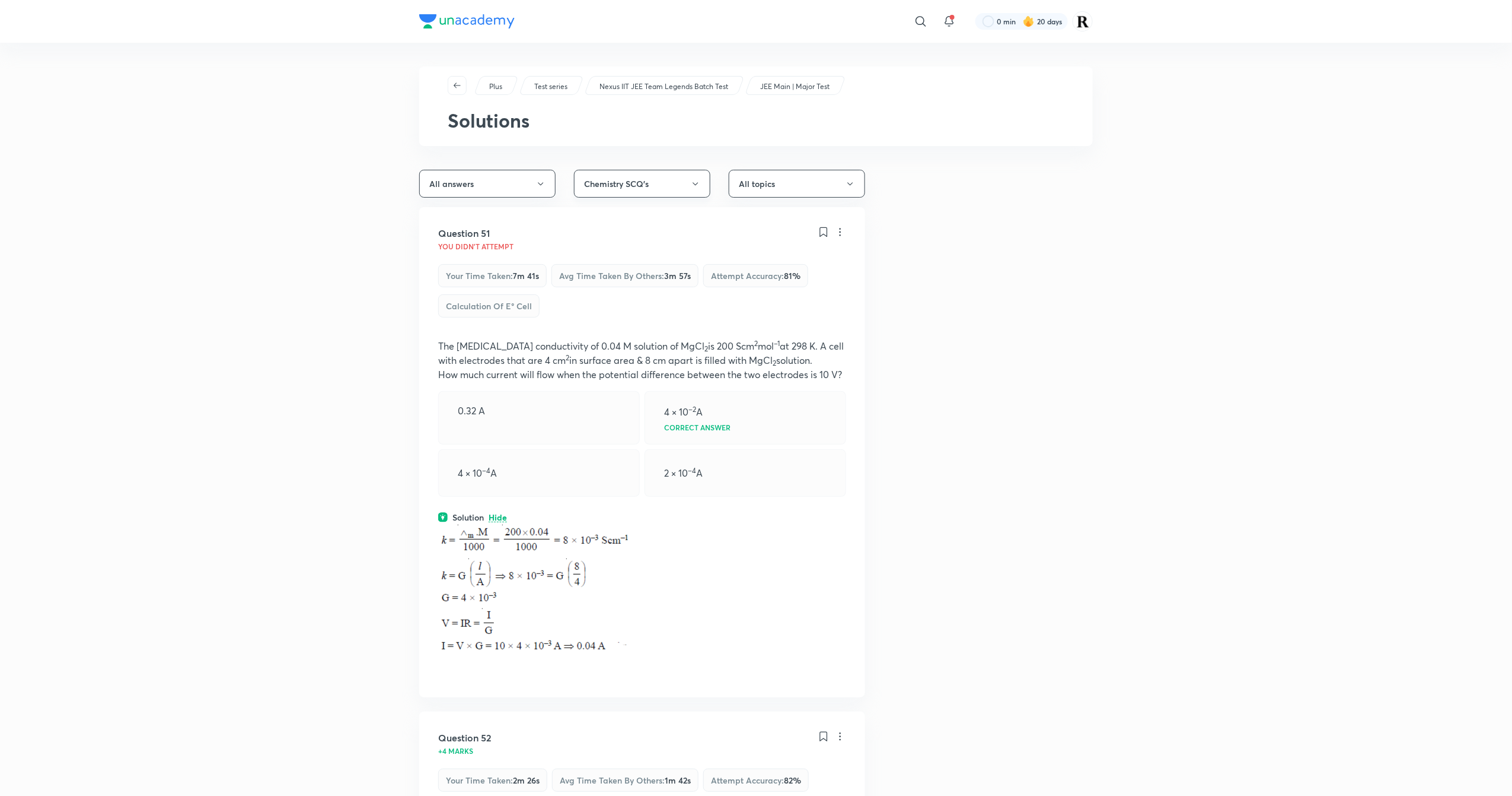
click at [639, 181] on button "Chemistry SCQ's" at bounding box center [642, 183] width 136 height 28
click at [634, 350] on span "Chemistry Numerical Value" at bounding box center [639, 352] width 121 height 13
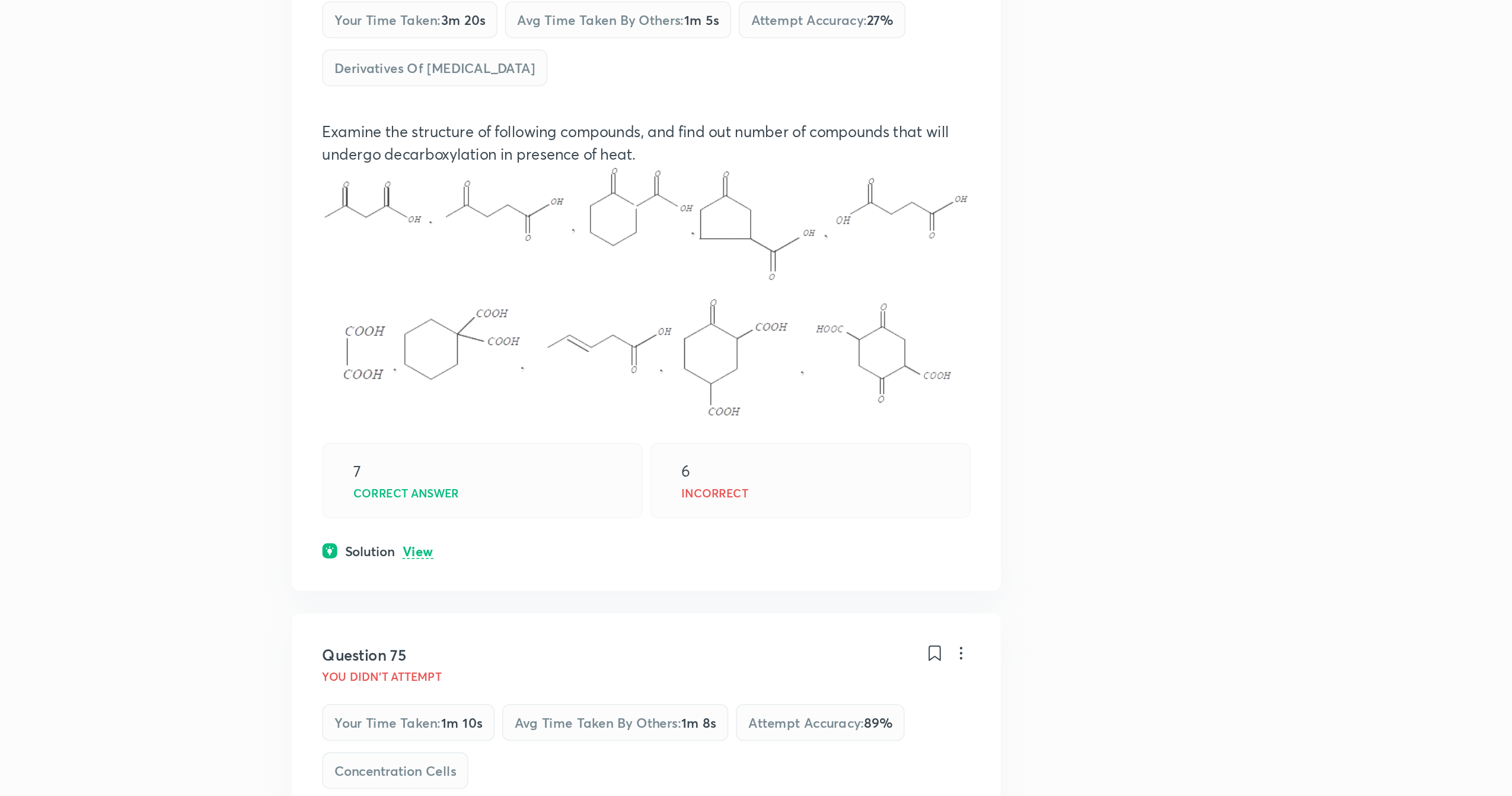
scroll to position [1054, 0]
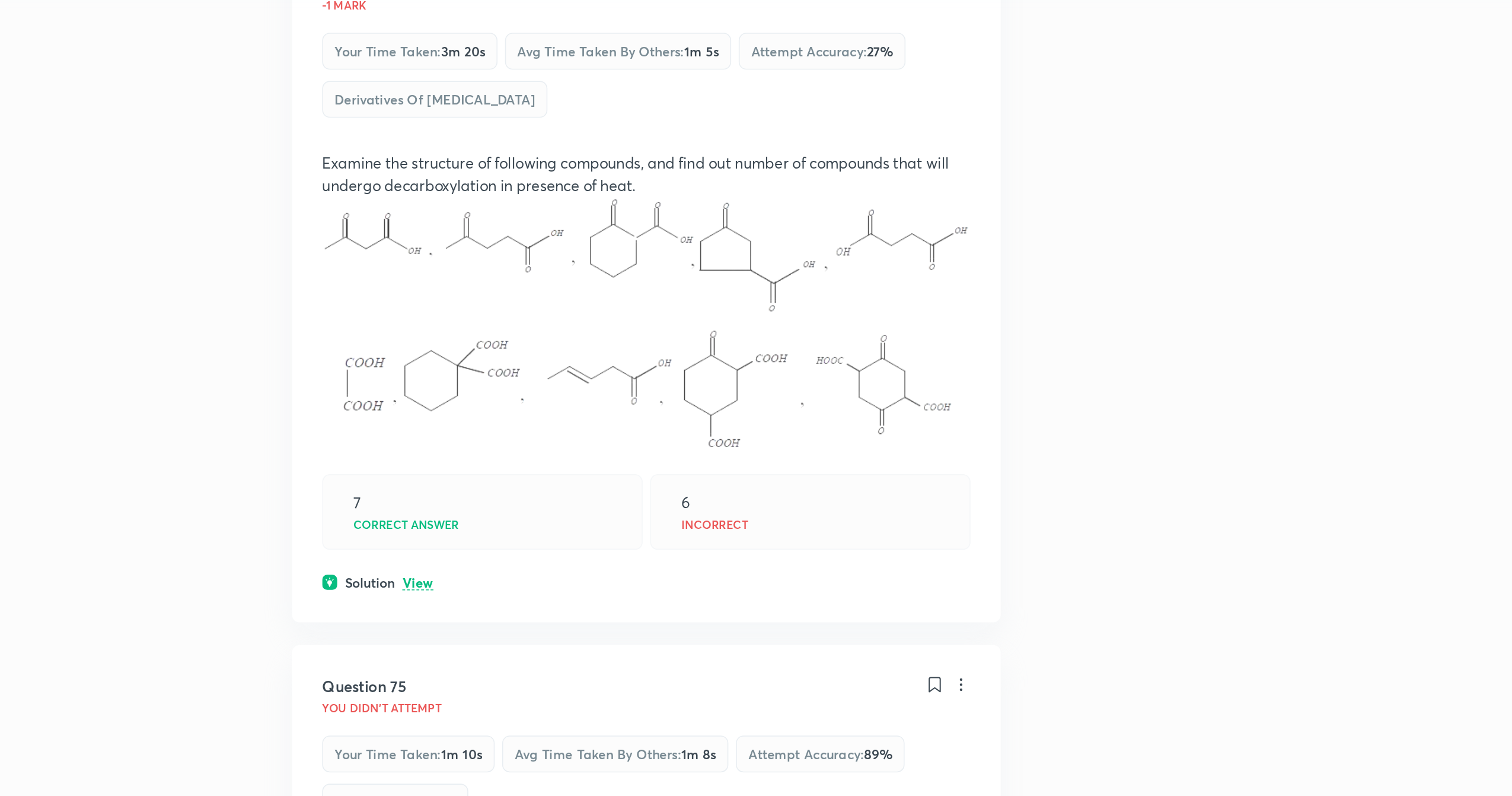
click at [500, 436] on p "View" at bounding box center [498, 431] width 20 height 9
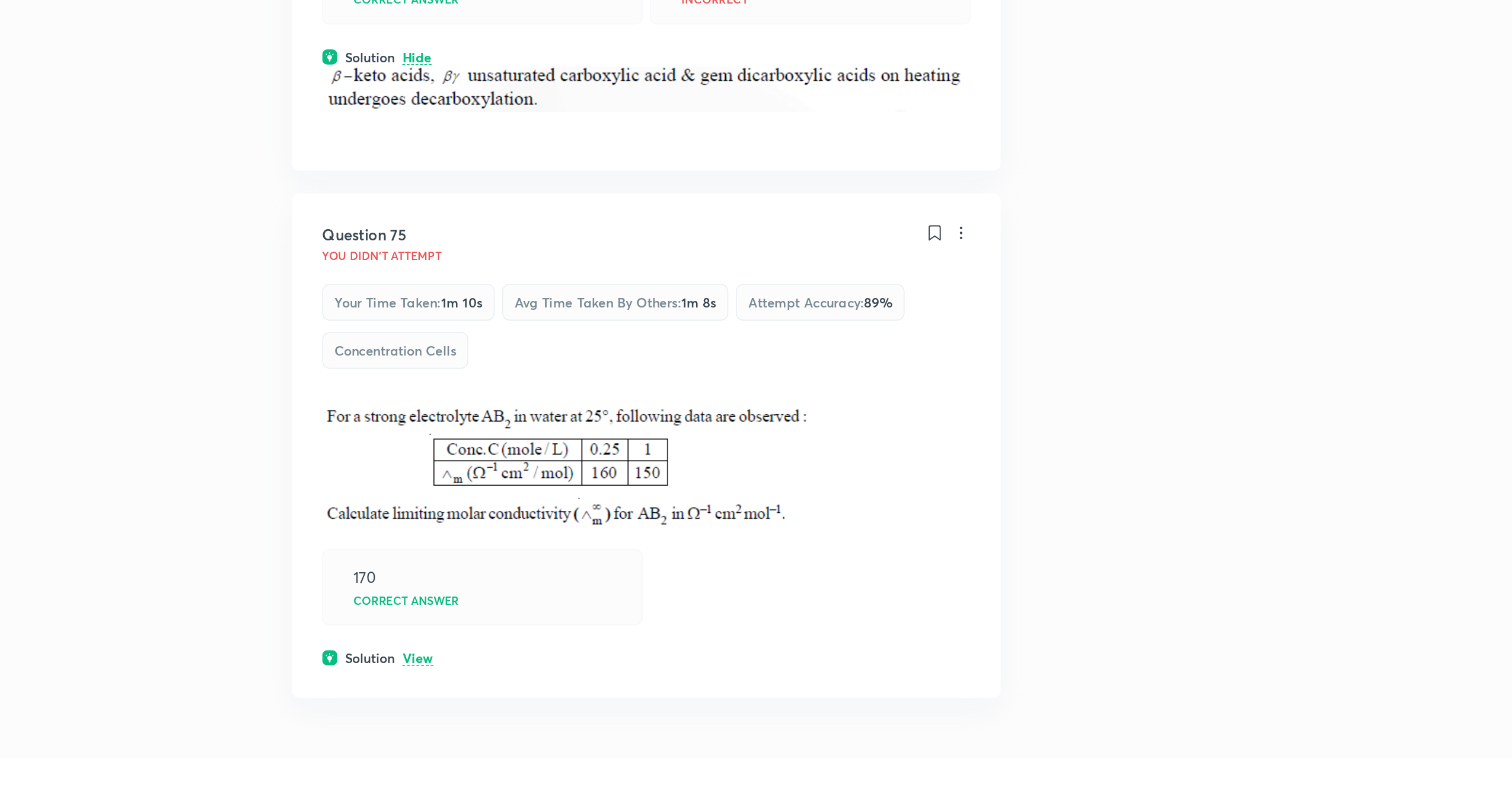
scroll to position [1155, 0]
click at [490, 713] on p "View" at bounding box center [498, 708] width 20 height 9
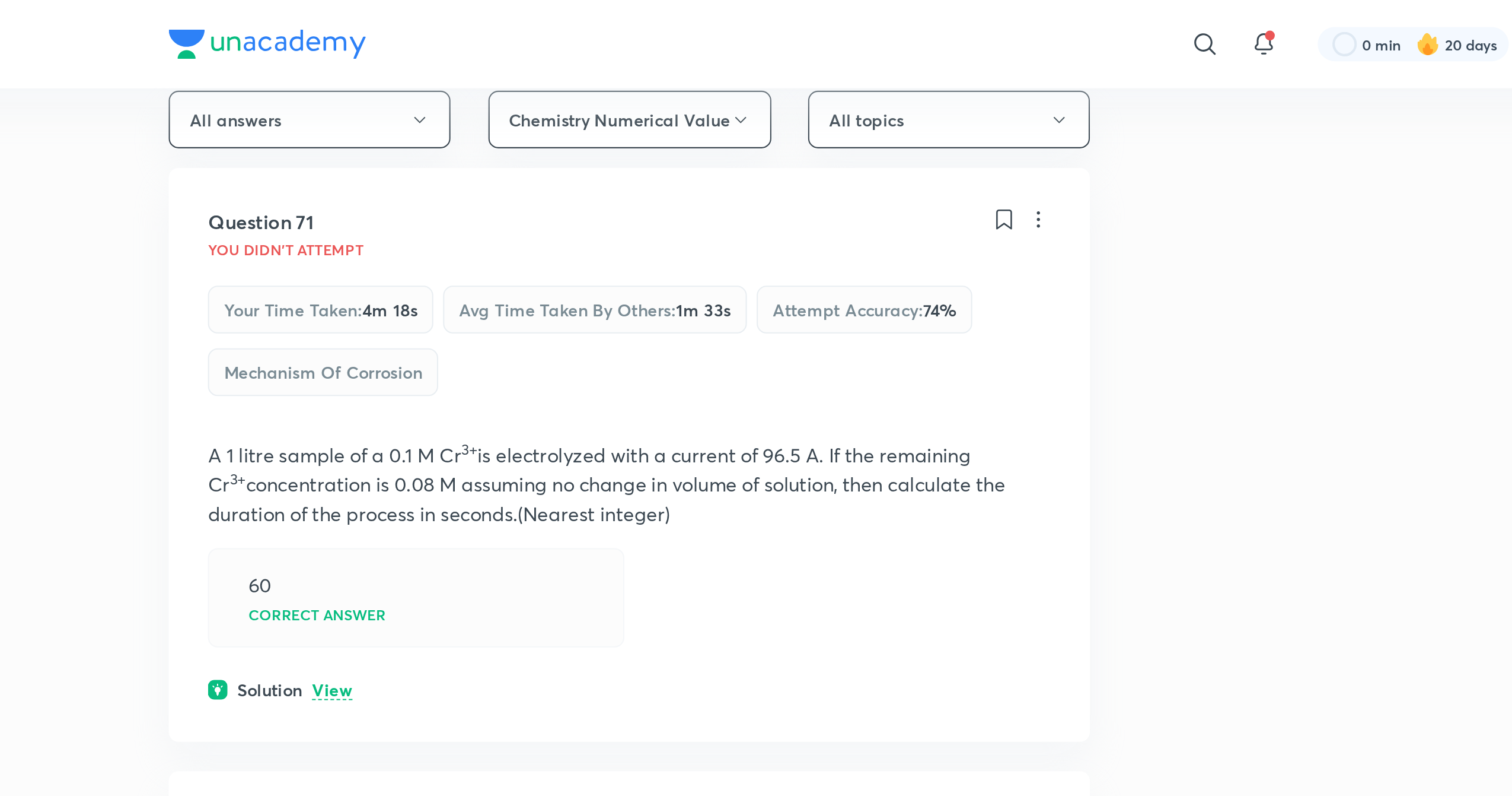
scroll to position [125, 0]
click at [493, 337] on p "View" at bounding box center [498, 335] width 20 height 9
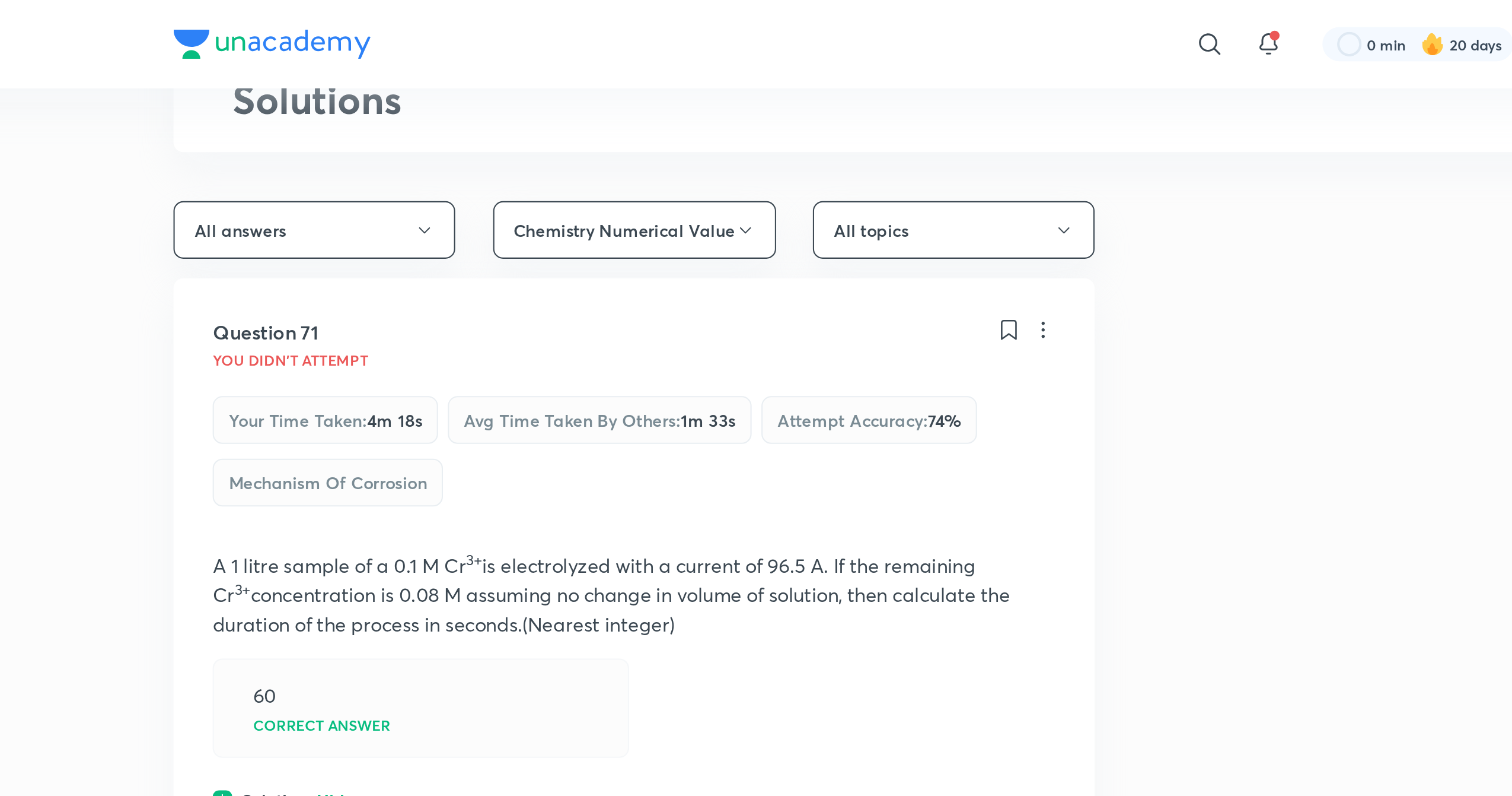
scroll to position [0, 0]
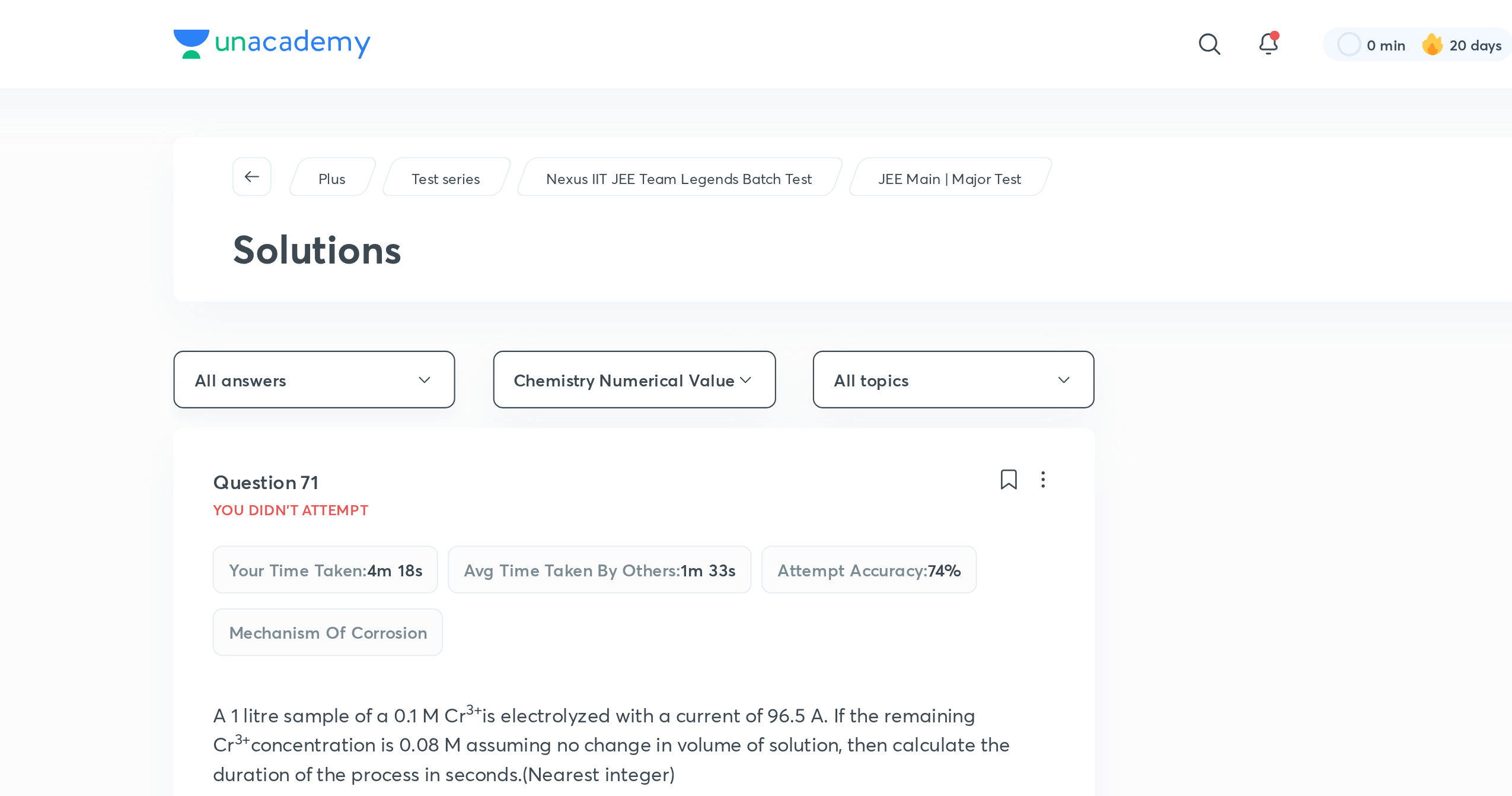
click at [523, 187] on button "All answers" at bounding box center [487, 183] width 136 height 28
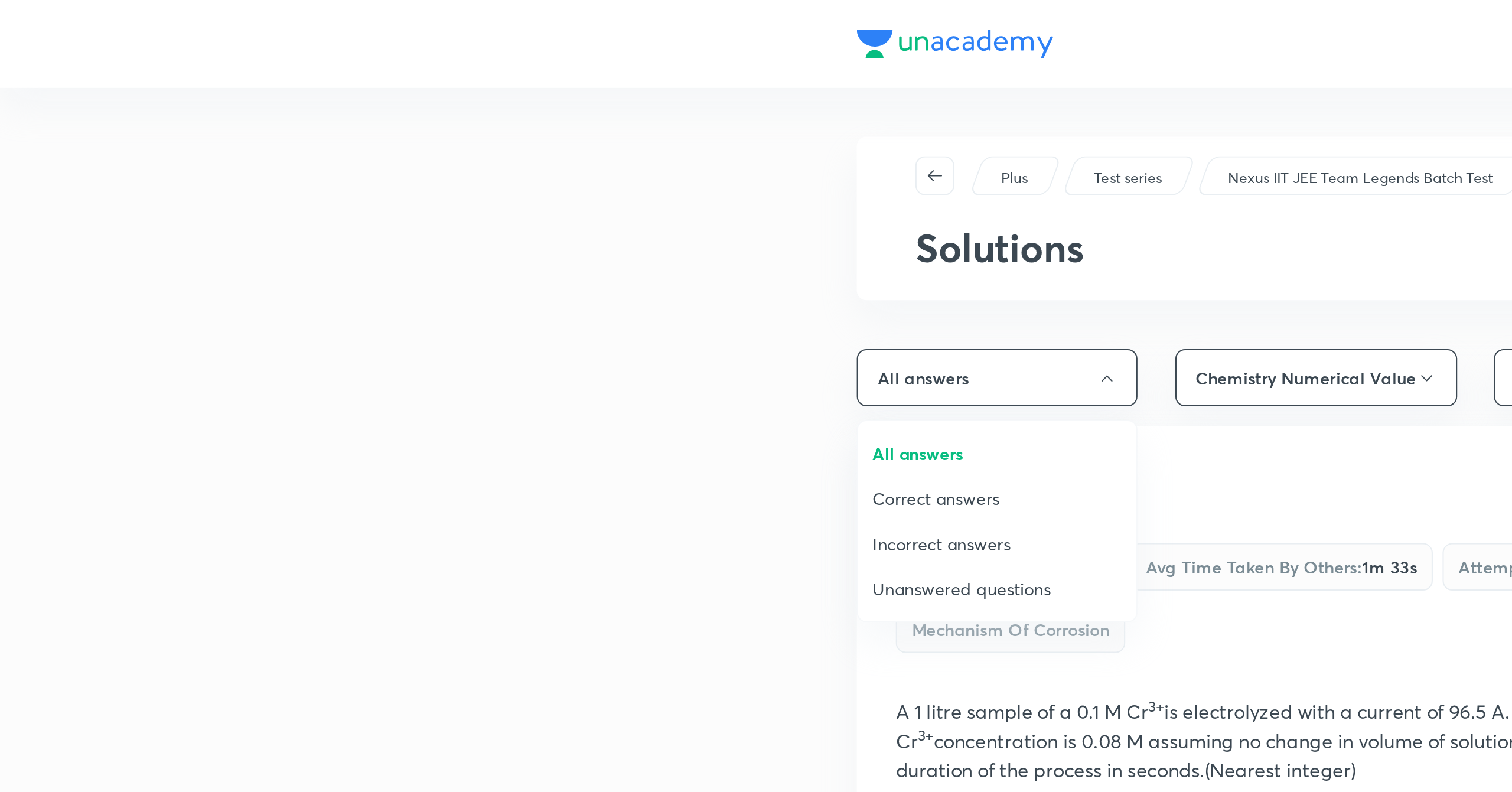
click at [472, 265] on span "Incorrect answers" at bounding box center [482, 263] width 120 height 13
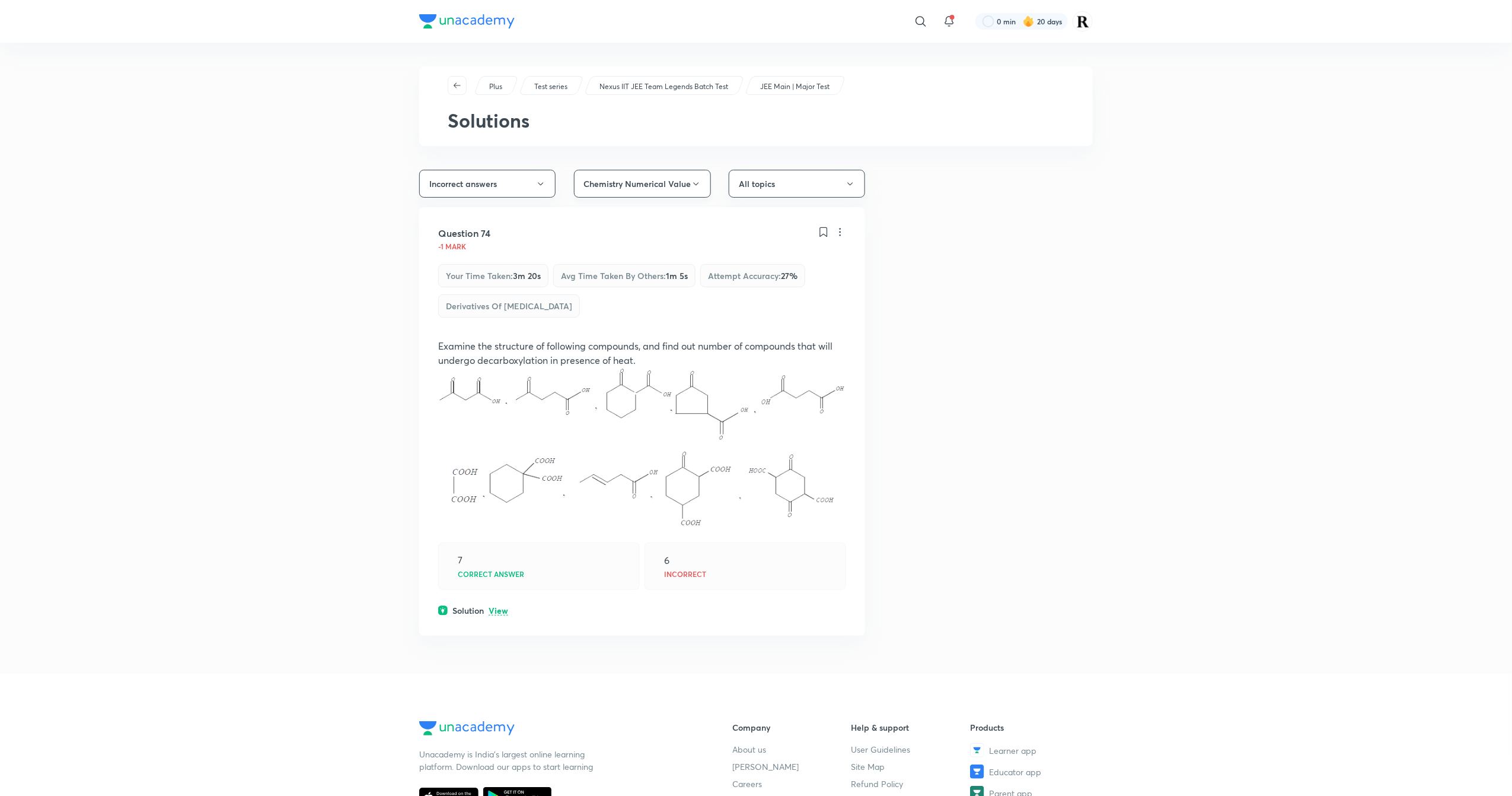
click at [627, 191] on button "Chemistry Numerical Value" at bounding box center [642, 183] width 137 height 28
click at [617, 323] on li "Chemistry SCQ's" at bounding box center [639, 330] width 135 height 22
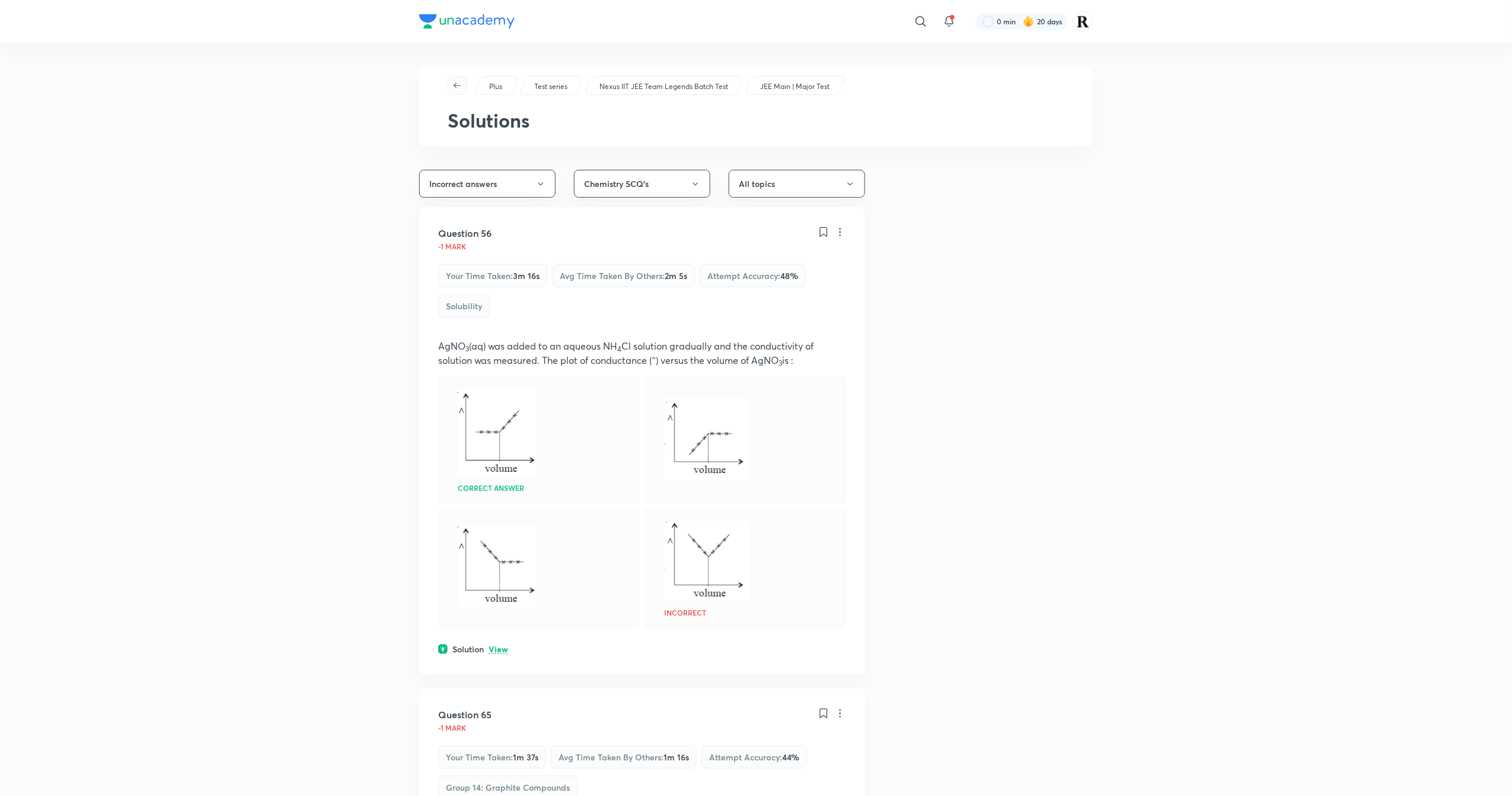
click at [459, 83] on icon "button" at bounding box center [457, 86] width 10 height 10
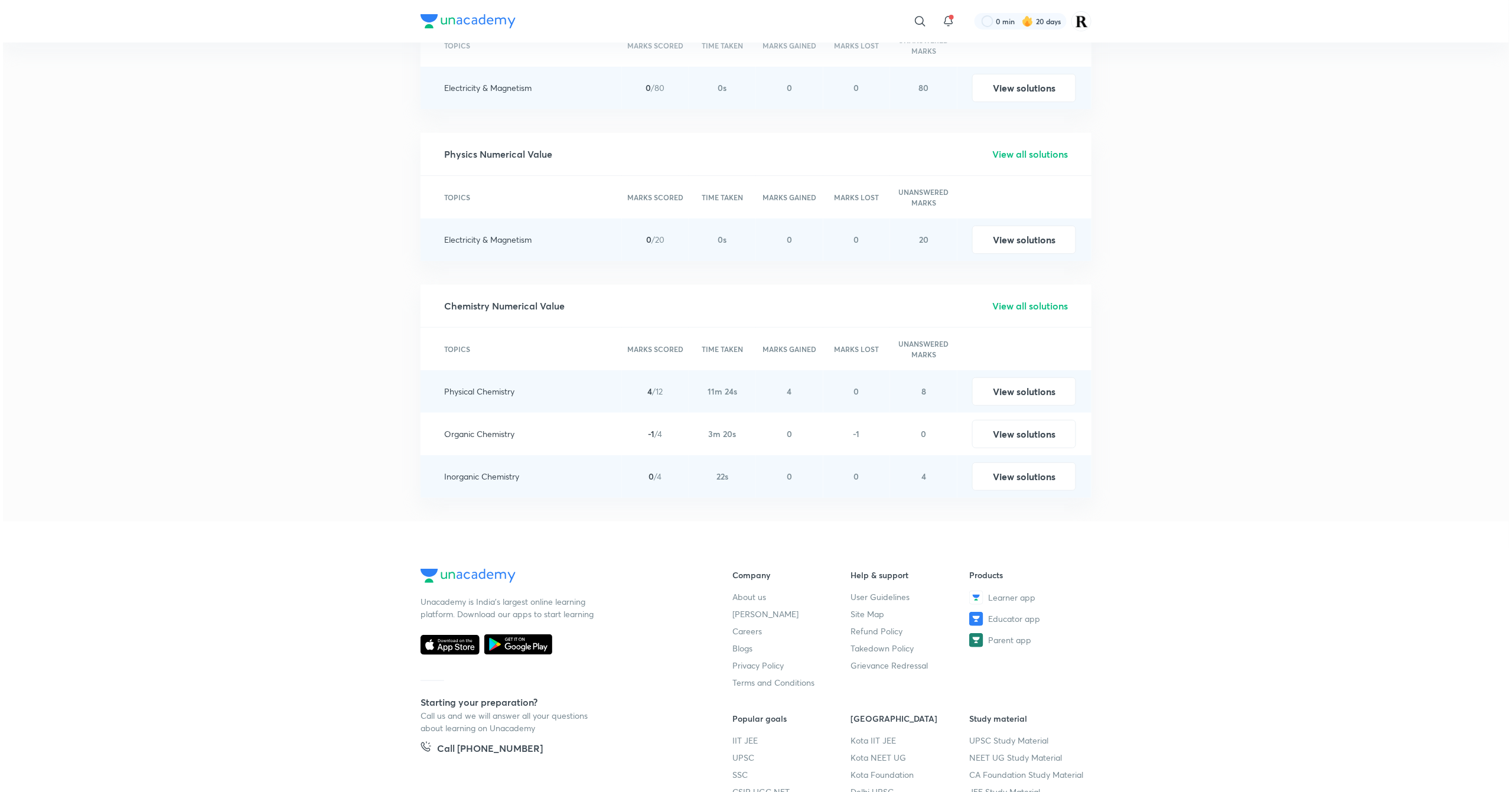
scroll to position [2577, 0]
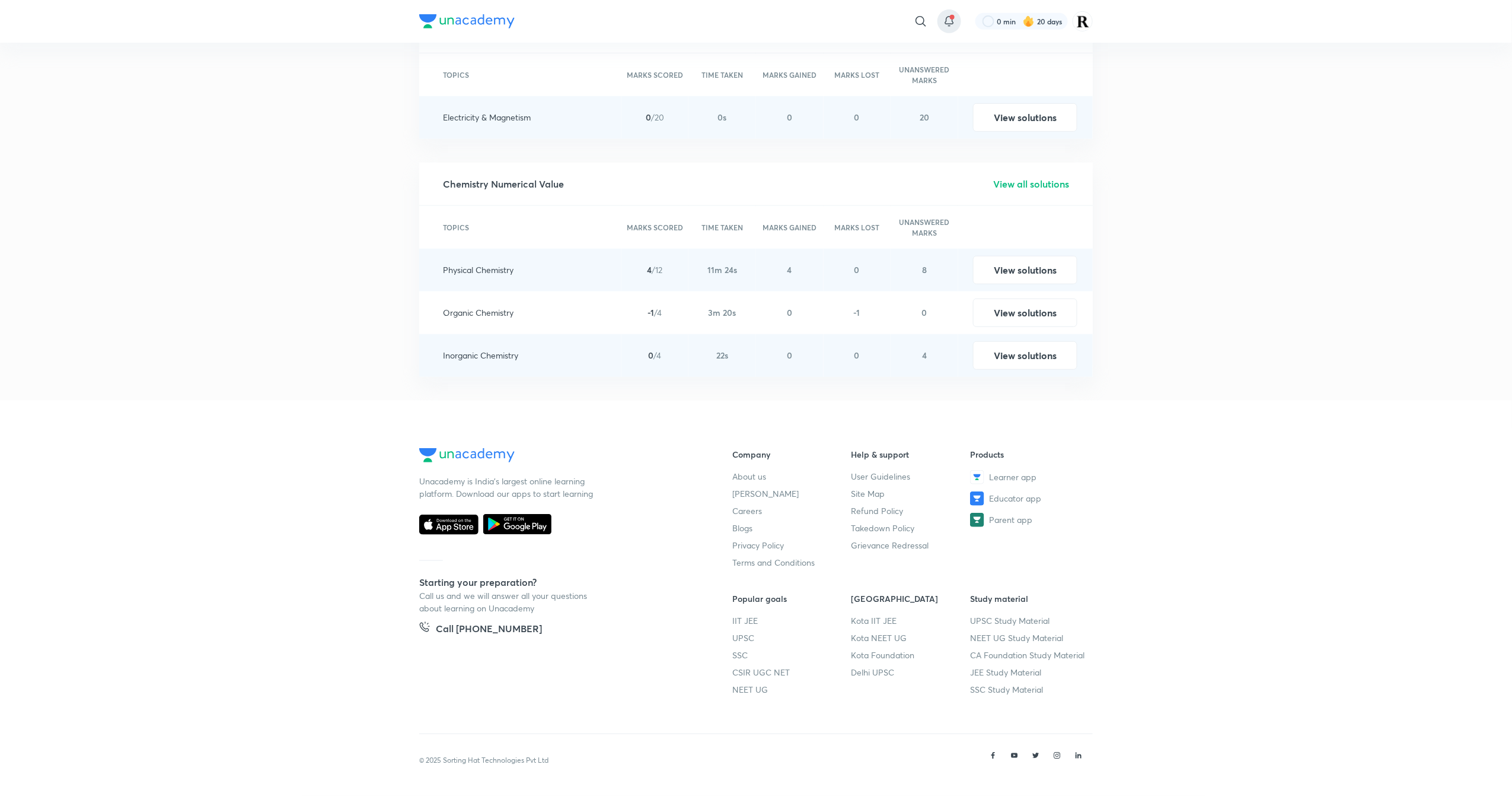
click at [943, 24] on icon at bounding box center [949, 22] width 14 height 14
